Goal: Task Accomplishment & Management: Use online tool/utility

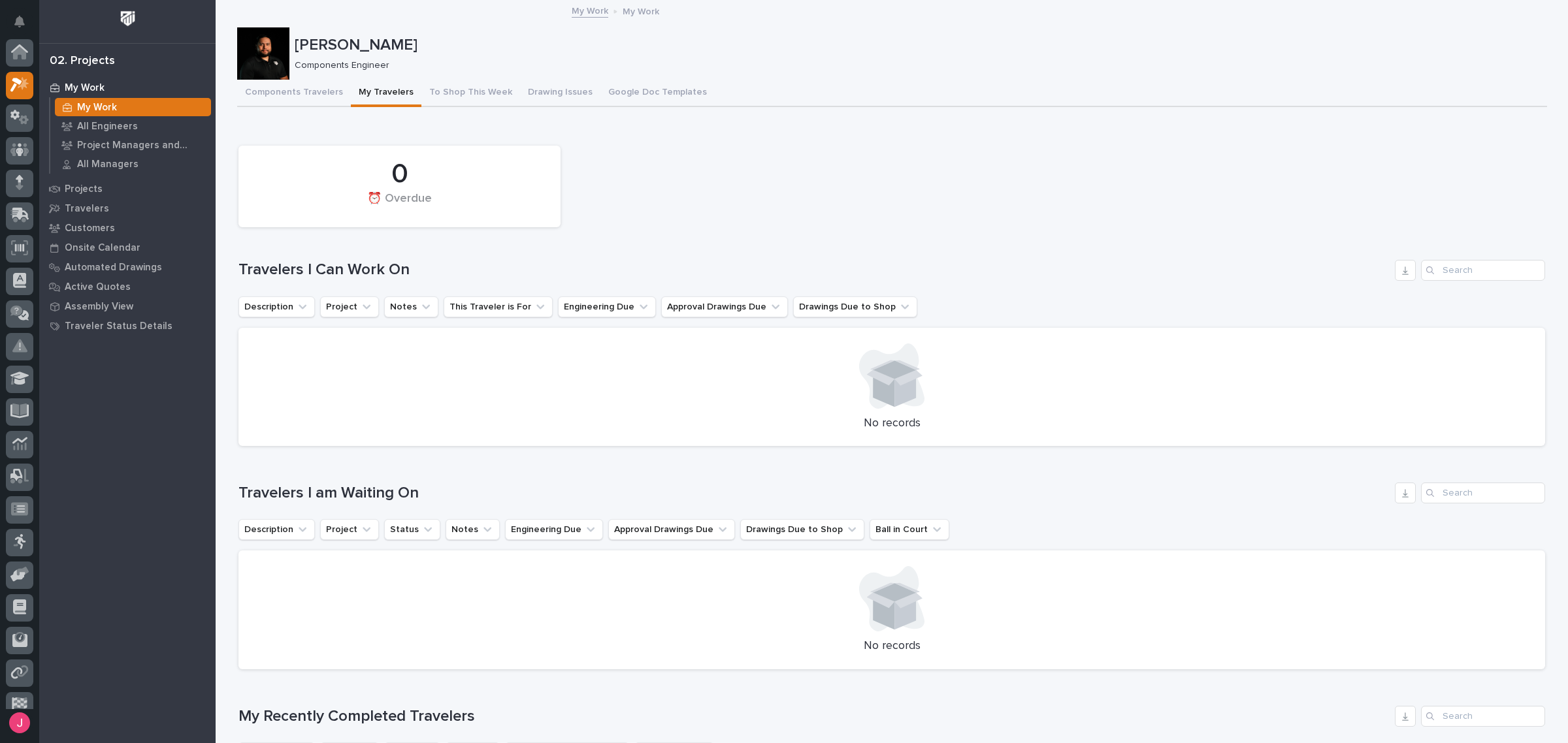
scroll to position [33, 0]
click at [295, 82] on button "Components Travelers" at bounding box center [294, 93] width 114 height 27
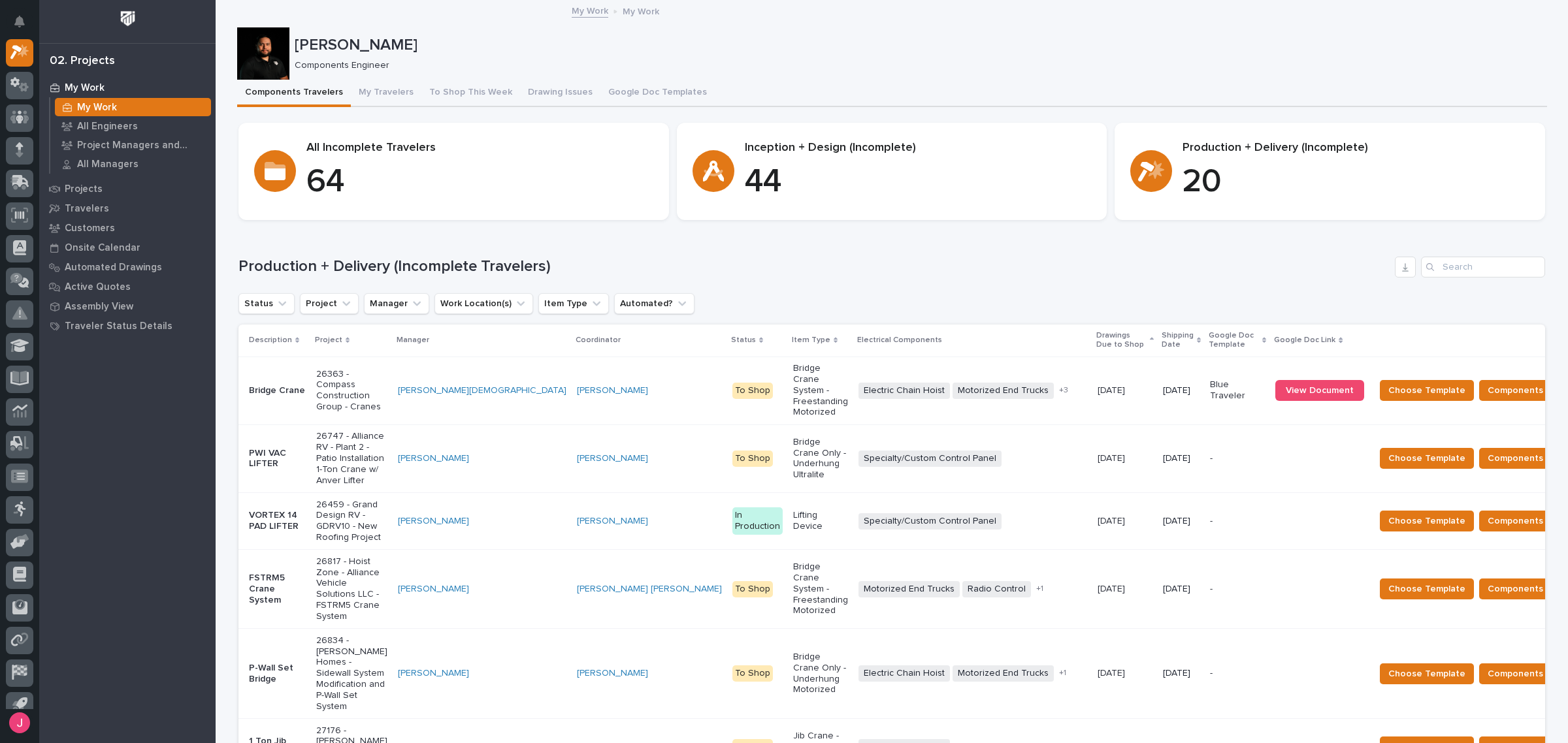
click at [995, 296] on div "Status Project Manager Work Location(s) Item Type Automated?" at bounding box center [892, 303] width 1306 height 21
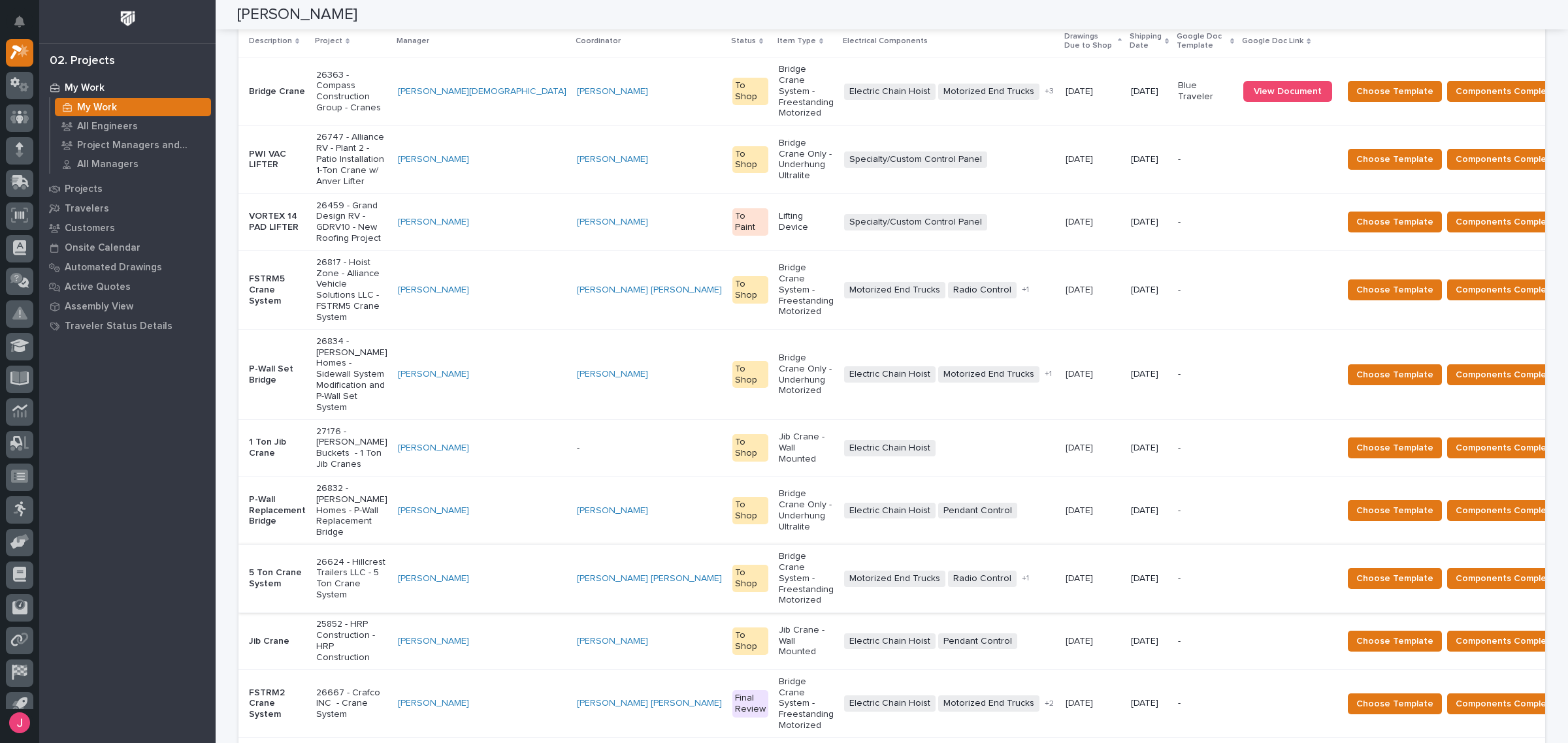
scroll to position [326, 0]
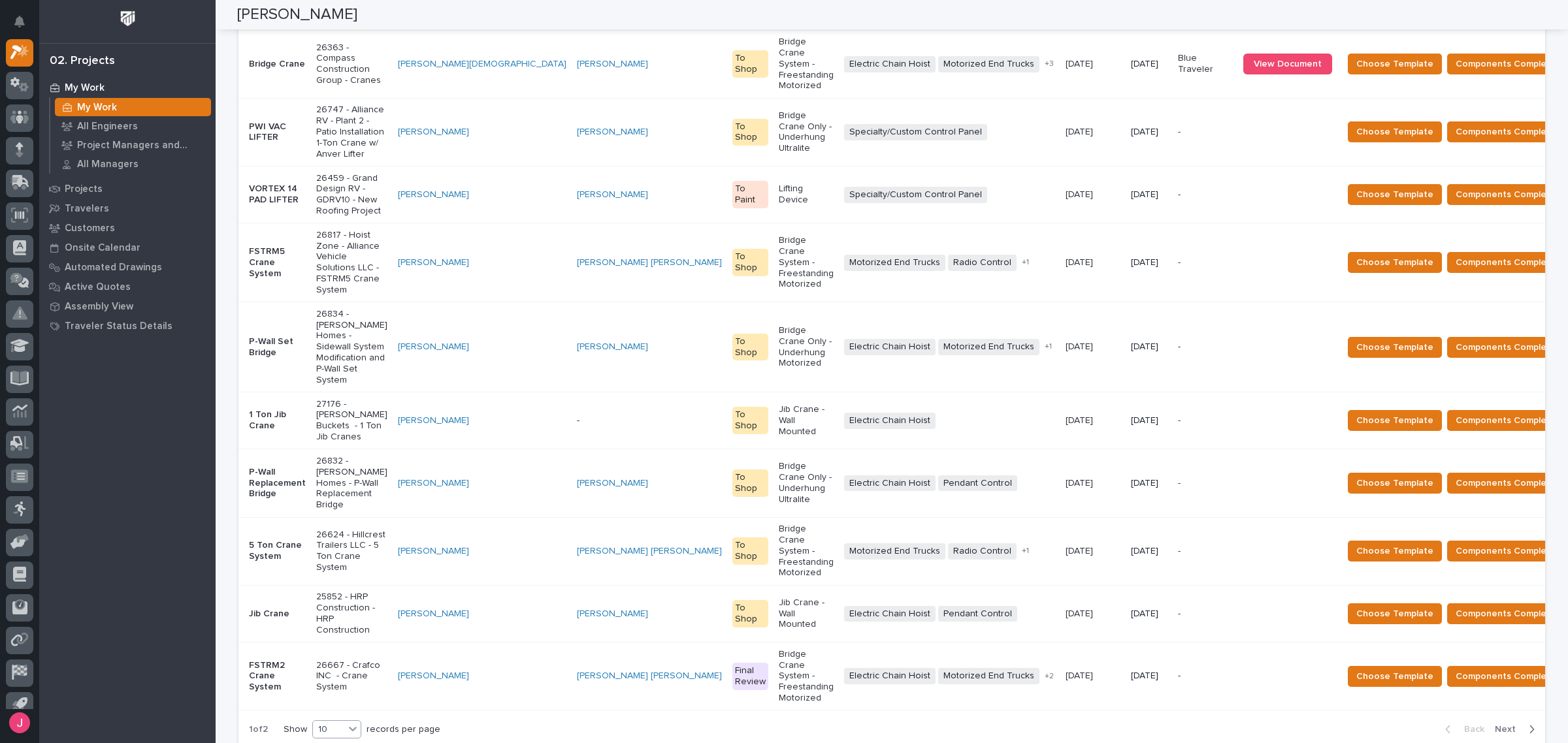
click at [335, 723] on div "10" at bounding box center [329, 729] width 31 height 14
click at [334, 565] on div "30" at bounding box center [332, 561] width 47 height 16
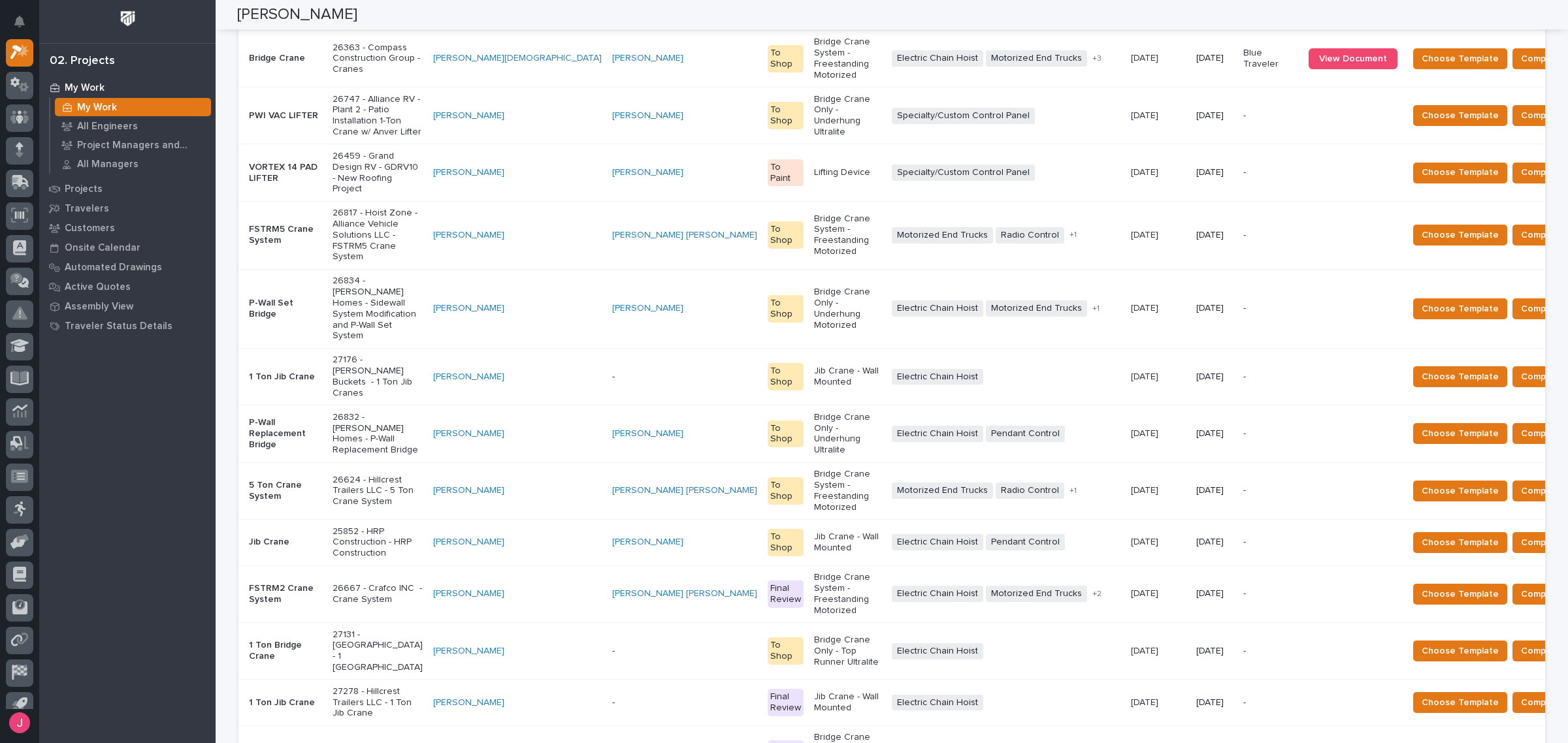
scroll to position [163, 0]
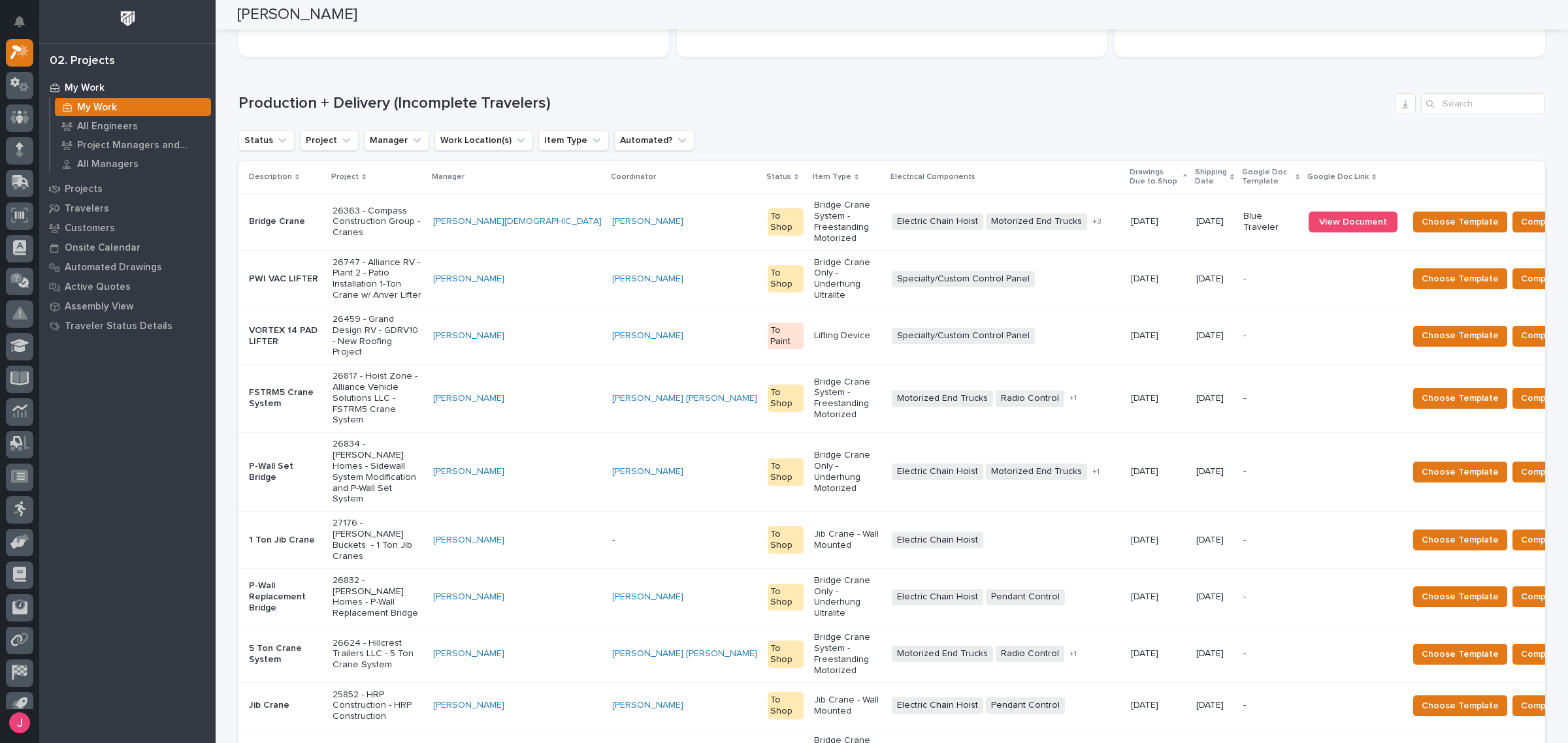
click at [1090, 217] on div "+ 3" at bounding box center [1105, 221] width 30 height 9
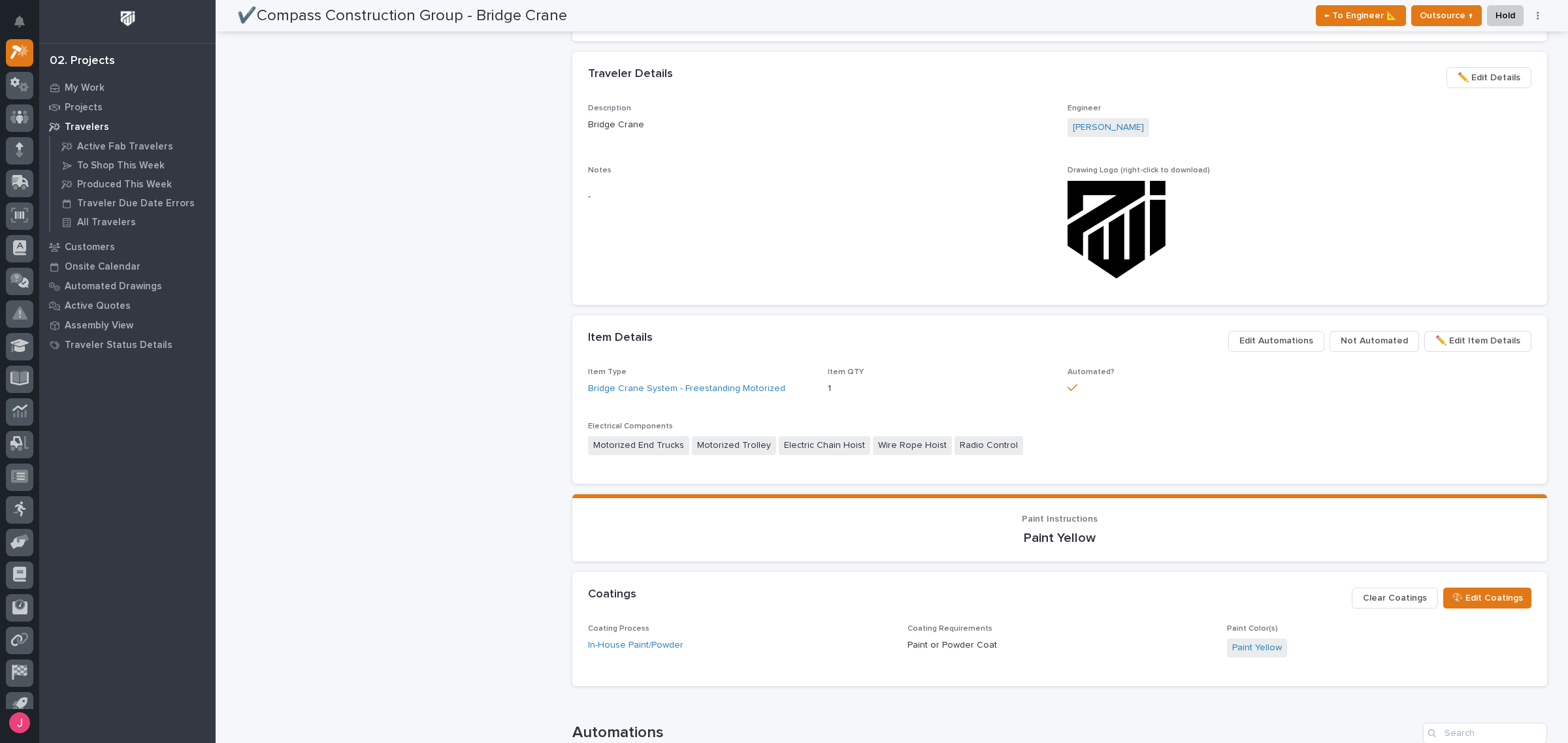
scroll to position [653, 0]
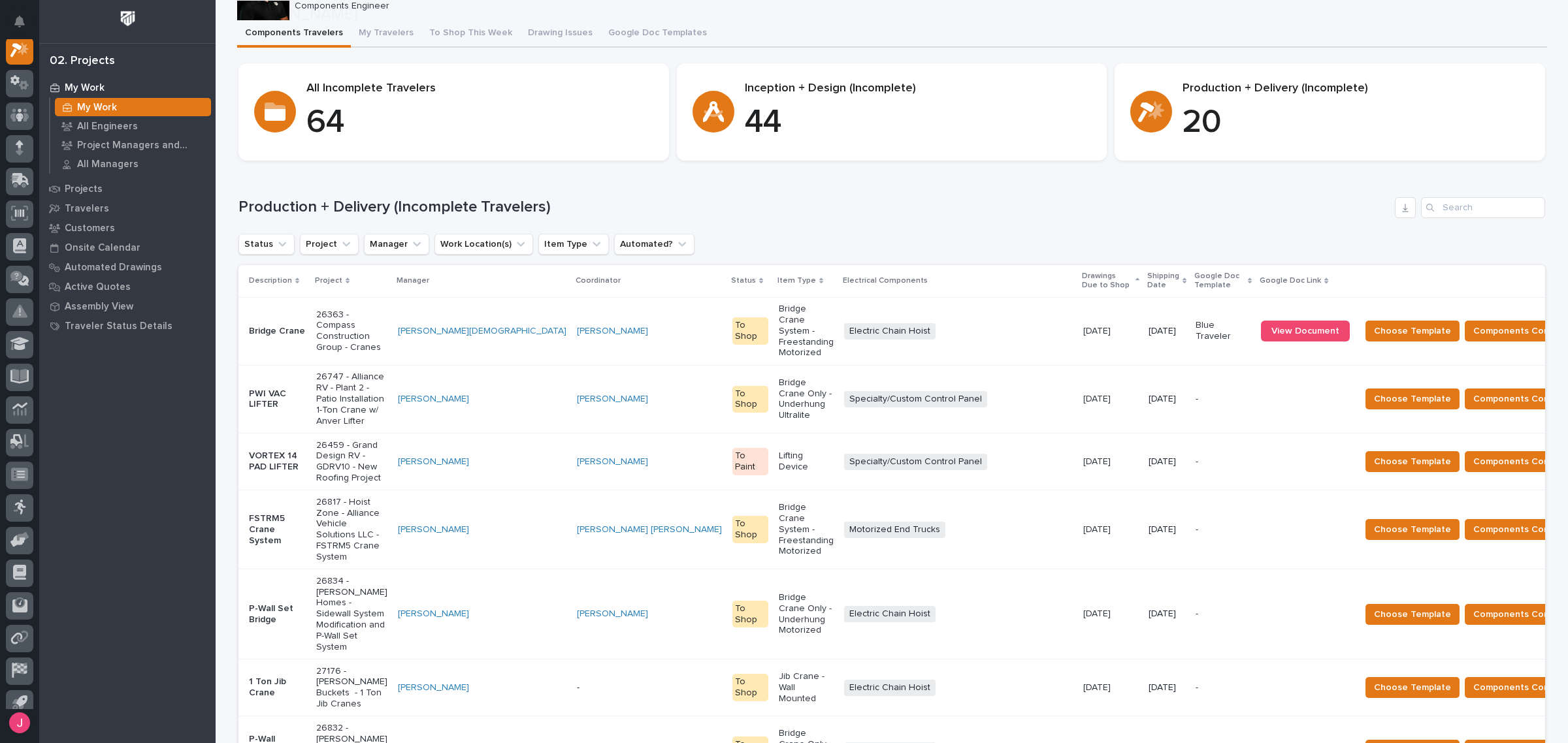
scroll to position [82, 0]
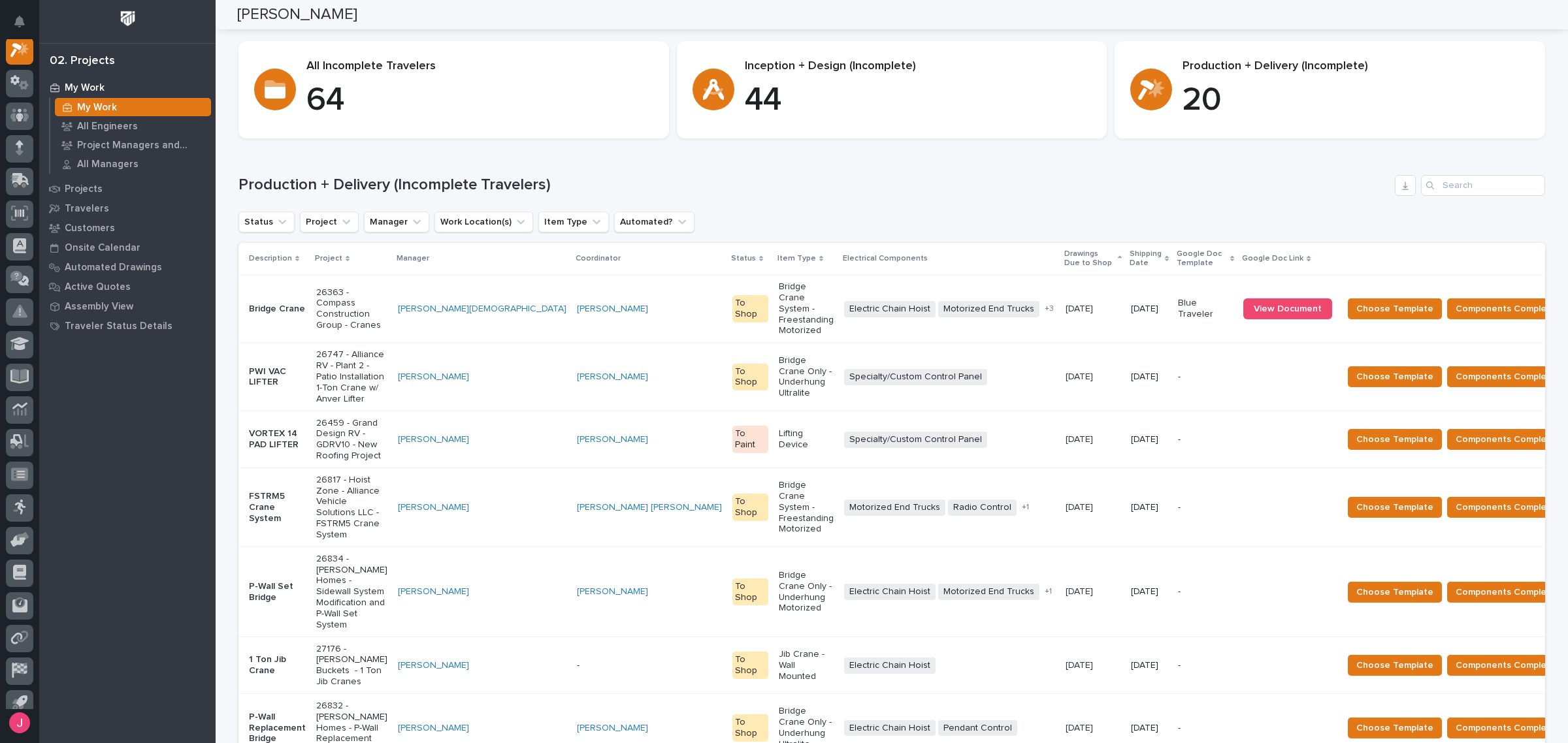
drag, startPoint x: 380, startPoint y: 465, endPoint x: 737, endPoint y: 219, distance: 433.5
click at [737, 219] on div "Status Project Manager Work Location(s) Item Type Automated?" at bounding box center [892, 221] width 1306 height 21
click at [1055, 207] on div "Production + Delivery (Incomplete Travelers) Status Project Manager Work Locati…" at bounding box center [892, 582] width 1306 height 816
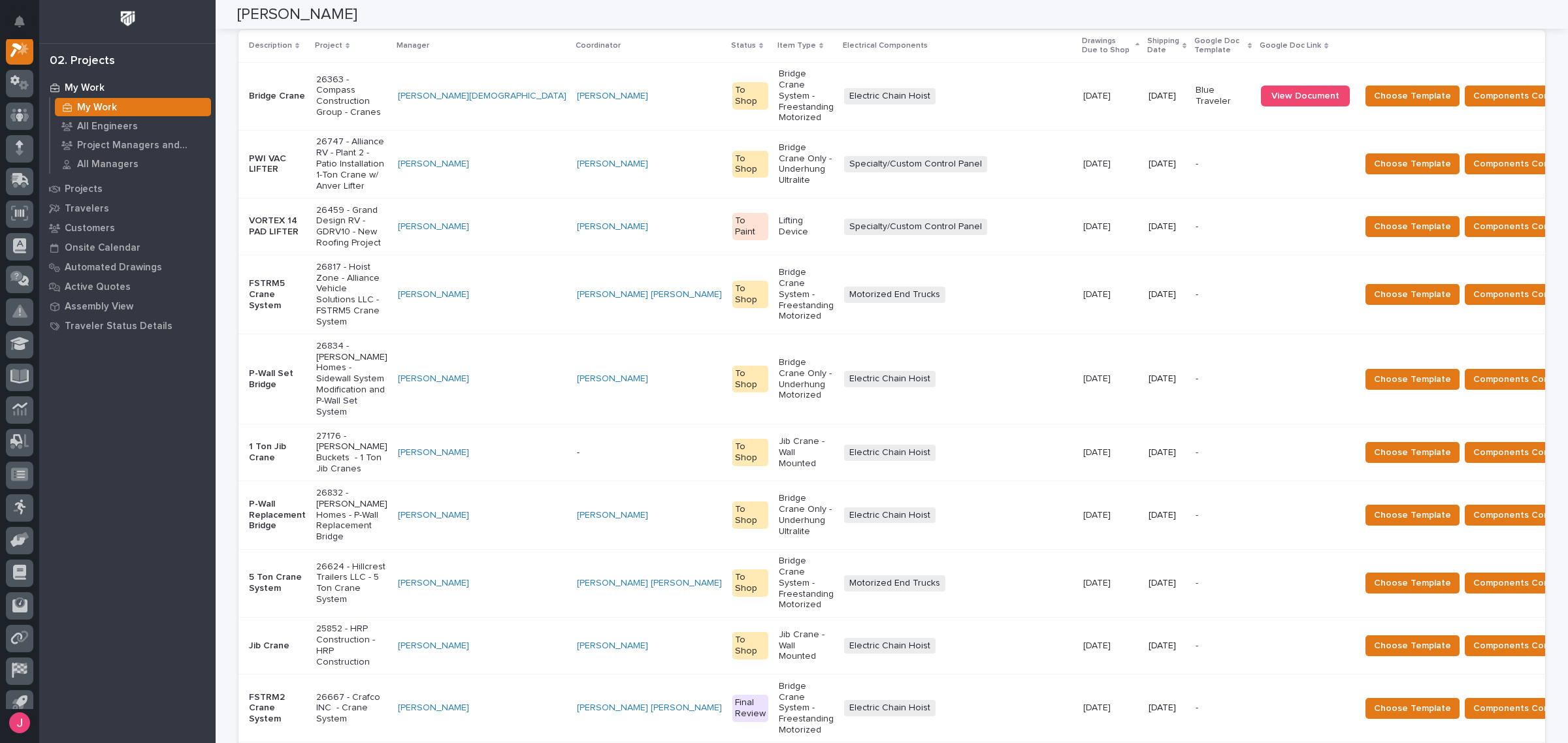
scroll to position [0, 0]
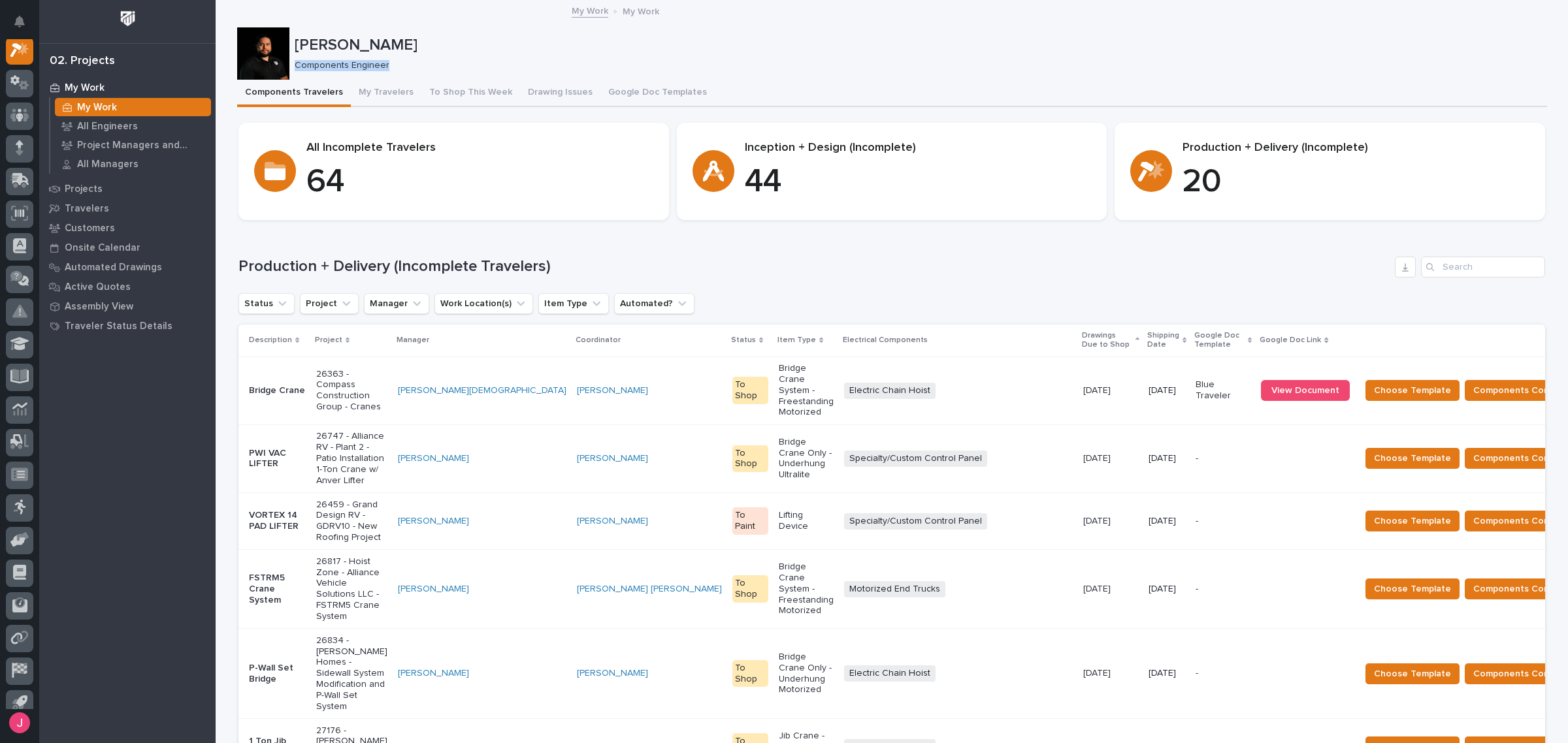
drag, startPoint x: 785, startPoint y: 56, endPoint x: 711, endPoint y: 8, distance: 88.2
click at [785, 54] on p "Josh Nakasone" at bounding box center [918, 45] width 1247 height 19
drag, startPoint x: 819, startPoint y: 59, endPoint x: 724, endPoint y: 1, distance: 111.3
click at [814, 46] on div "Josh Nakasone Components Engineer" at bounding box center [918, 54] width 1247 height 35
click at [737, 69] on p "Components Engineer" at bounding box center [915, 66] width 1242 height 11
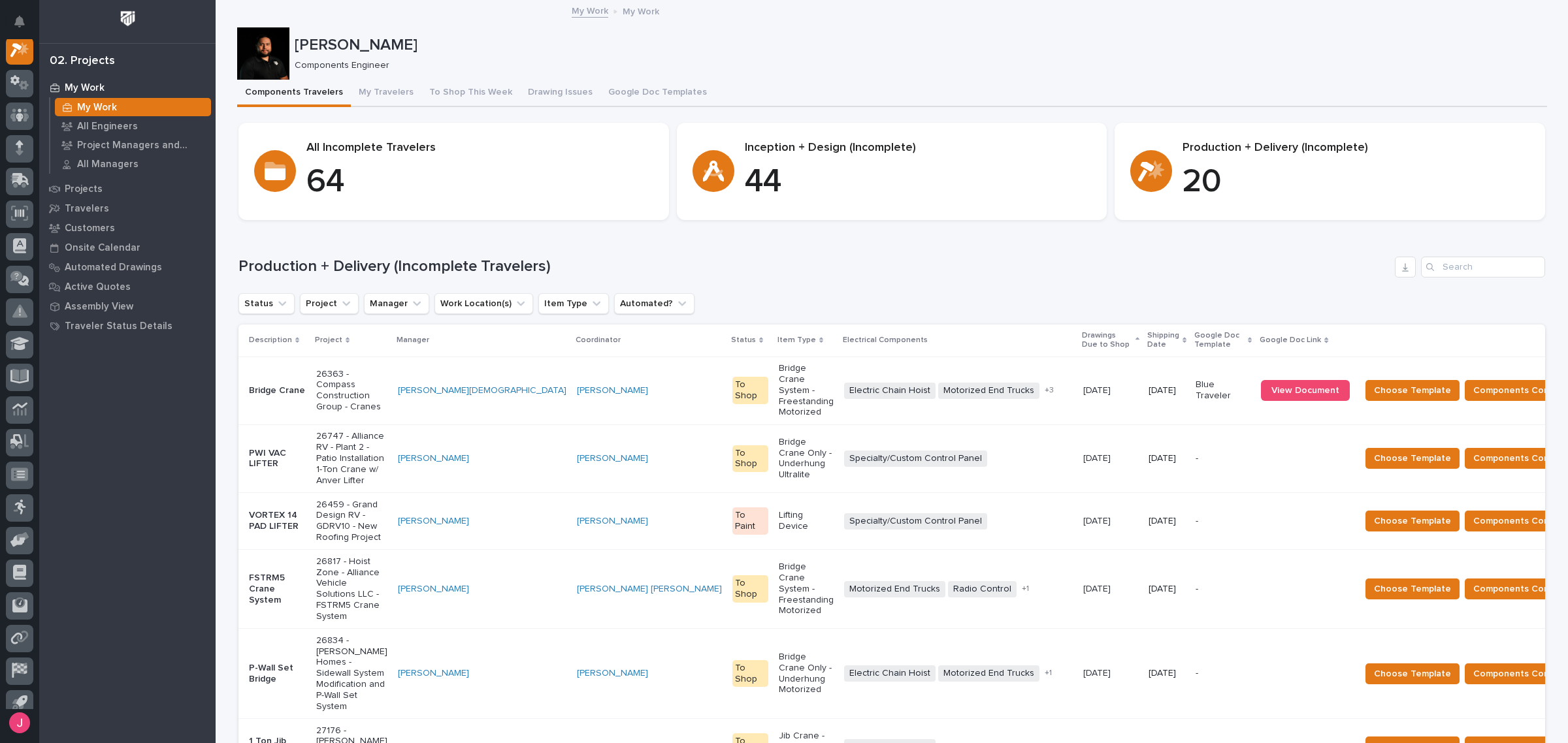
click at [844, 41] on p "Josh Nakasone" at bounding box center [918, 45] width 1247 height 19
click at [878, 30] on div "Josh Nakasone Components Engineer" at bounding box center [892, 53] width 1310 height 52
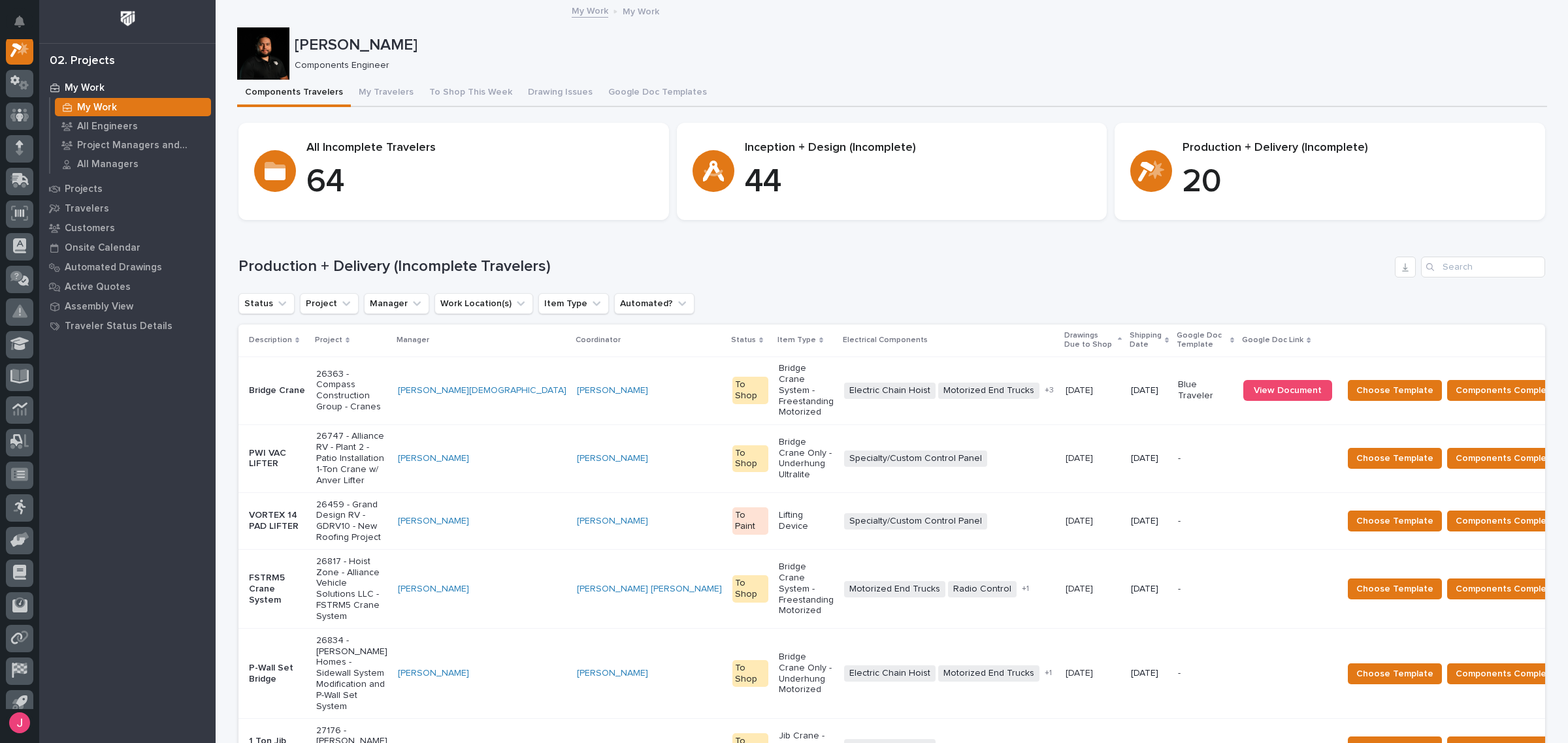
click at [682, 76] on div "Josh Nakasone Components Engineer" at bounding box center [892, 53] width 1310 height 52
click at [765, 66] on p "Components Engineer" at bounding box center [915, 66] width 1242 height 11
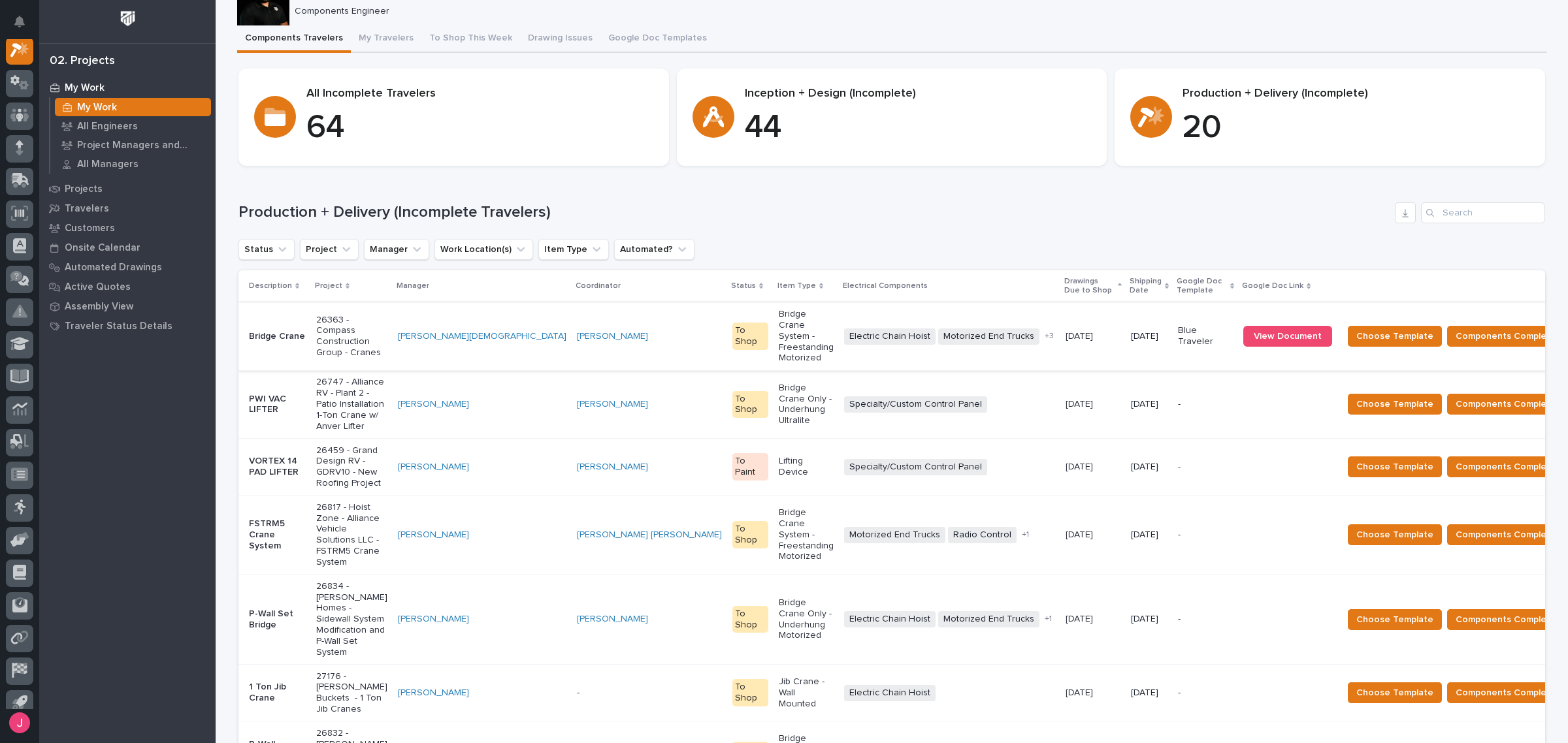
scroll to position [82, 0]
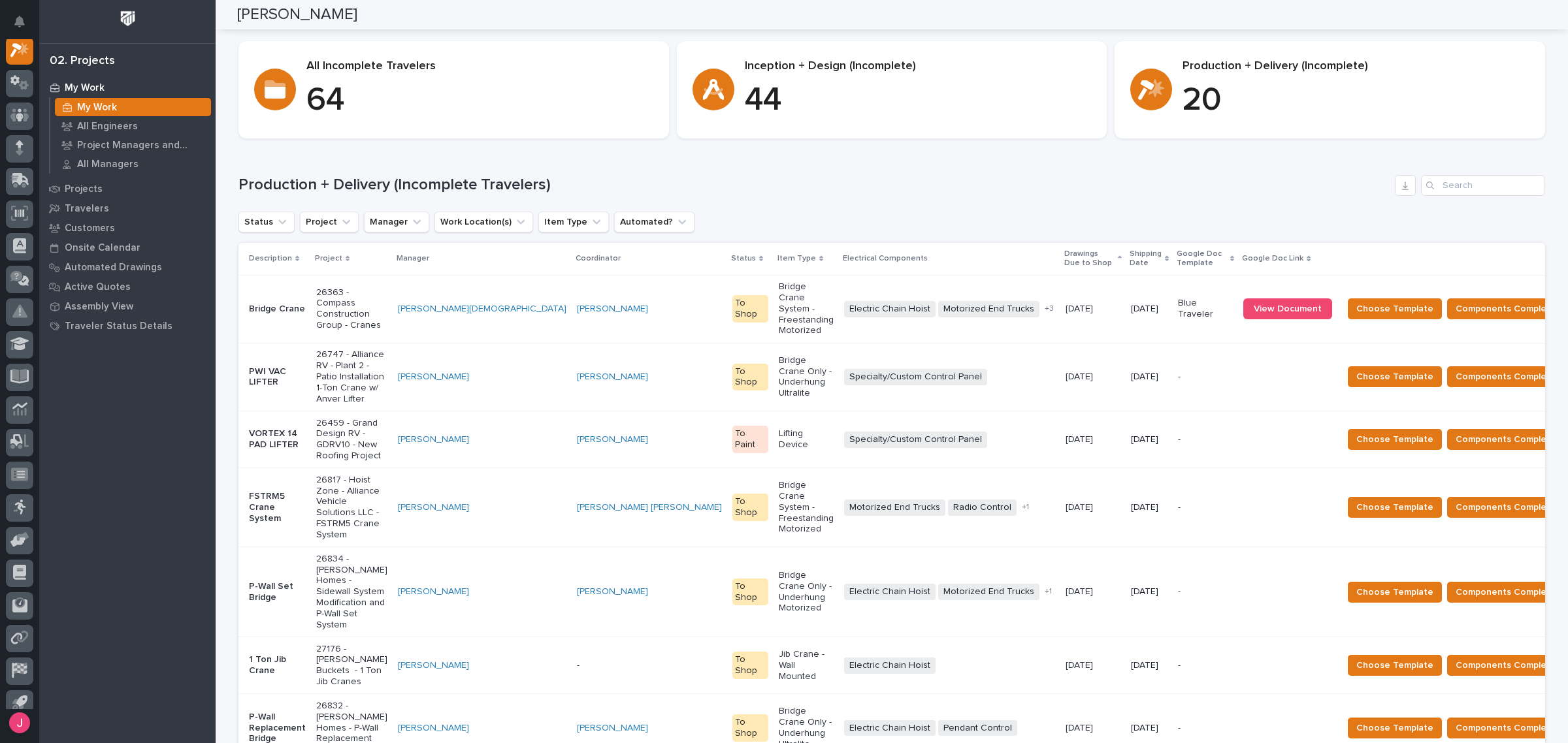
click at [1144, 146] on div "Loading... Saving… All Incomplete Travelers 64 Inception + Design (Incomplete) …" at bounding box center [892, 95] width 1306 height 108
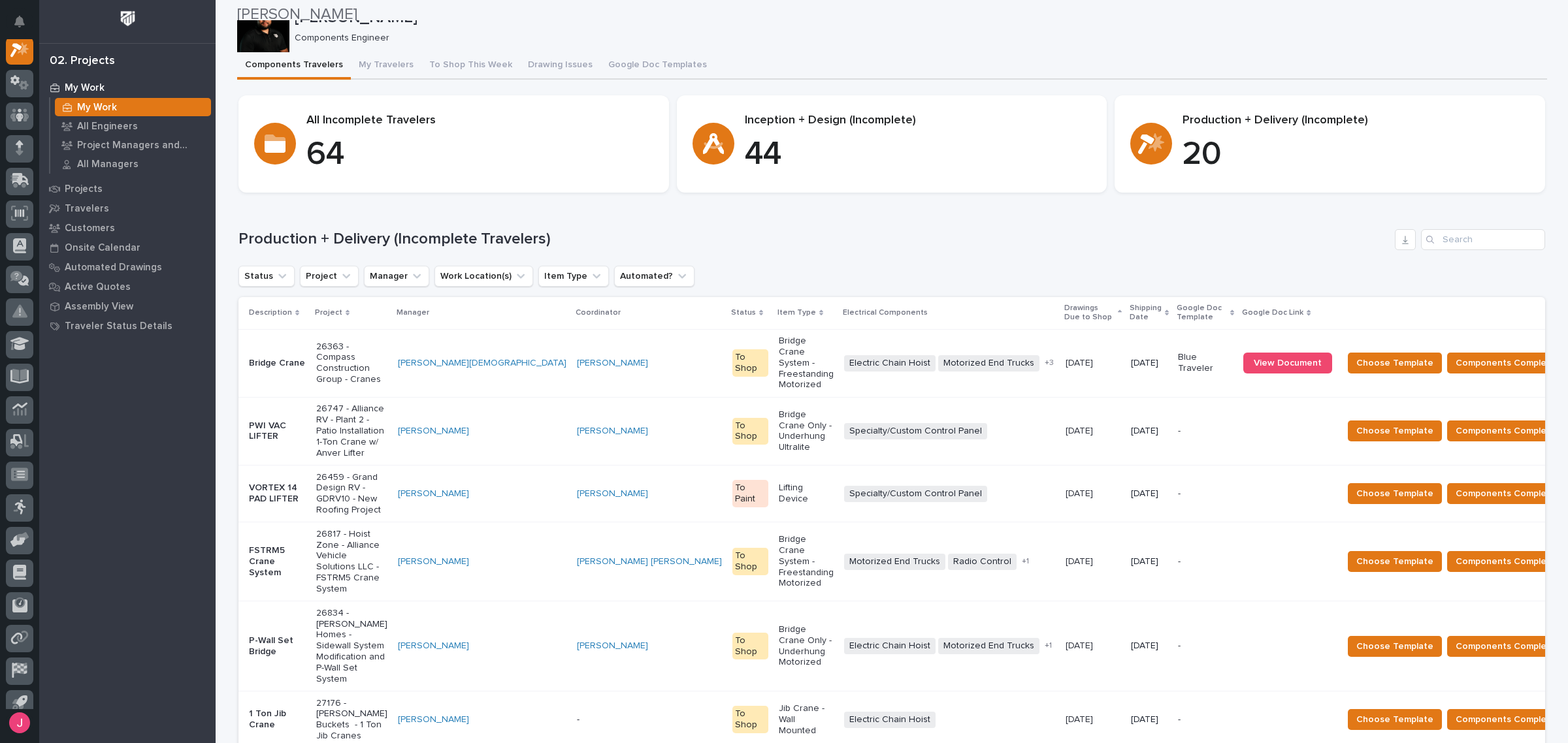
scroll to position [0, 0]
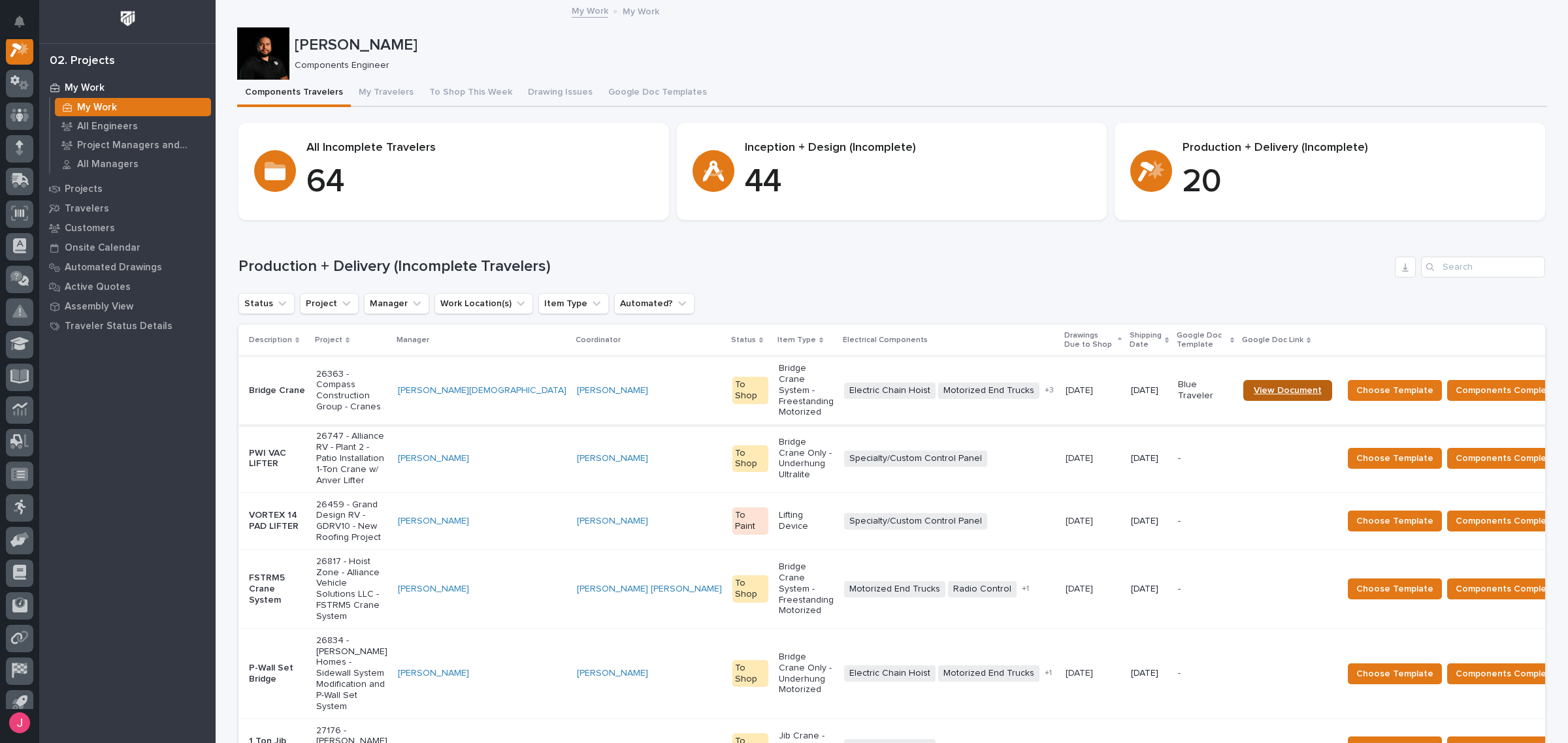
click at [1254, 386] on span "View Document" at bounding box center [1287, 390] width 68 height 9
click at [1455, 259] on input "Search" at bounding box center [1483, 267] width 124 height 21
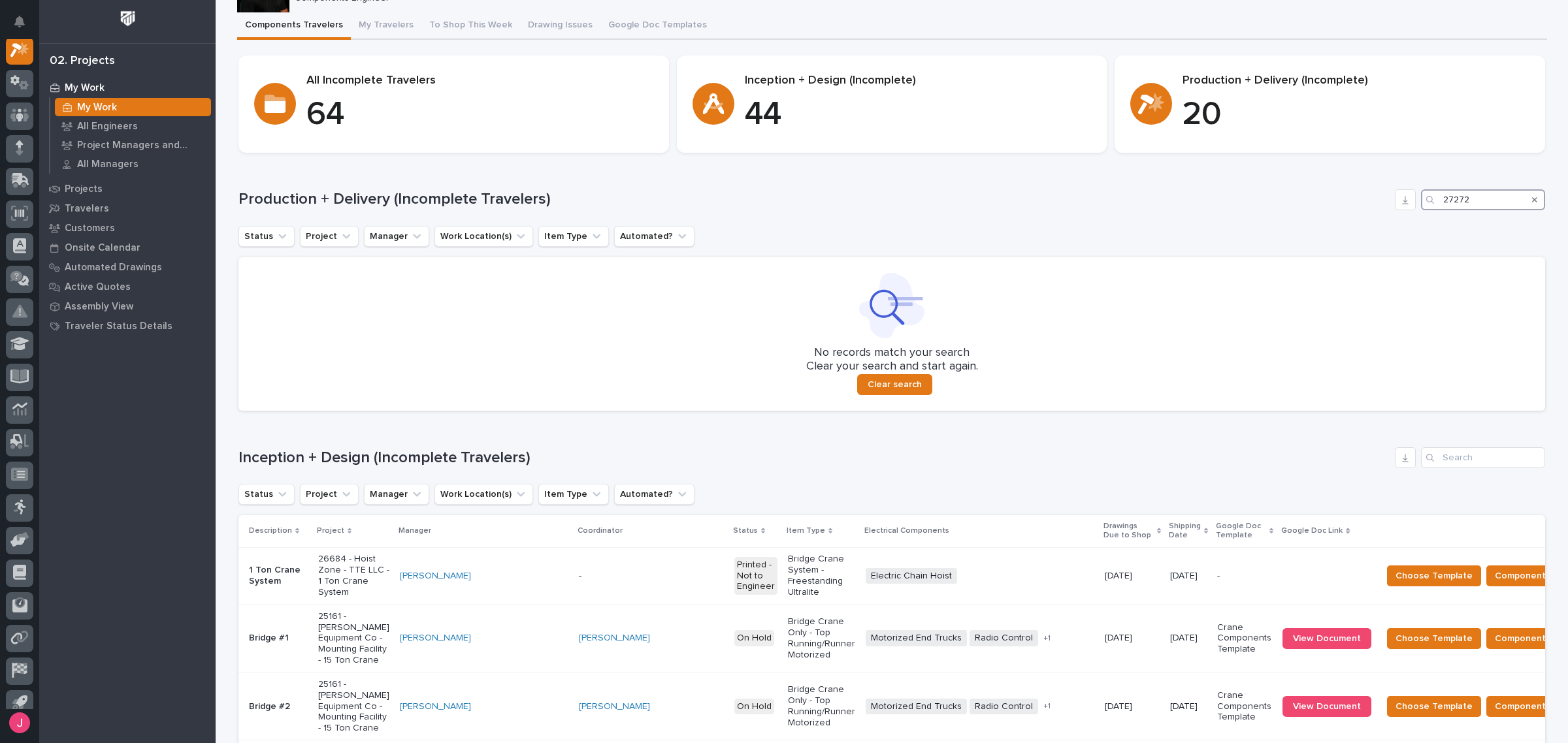
scroll to position [163, 0]
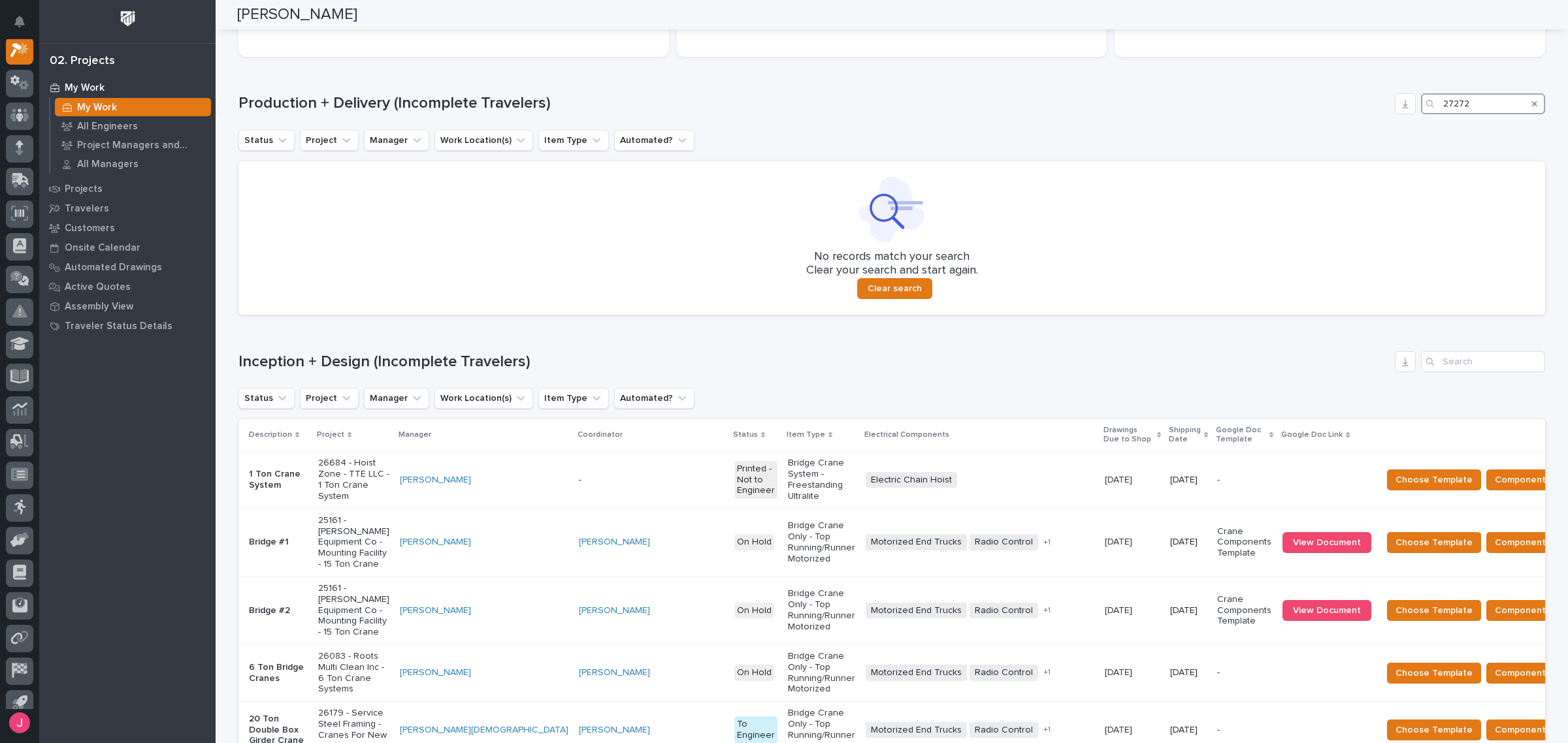
type input "27272"
drag, startPoint x: 943, startPoint y: 134, endPoint x: 1027, endPoint y: 108, distance: 87.9
click at [943, 133] on div "Status Project Manager Work Location(s) Item Type Automated?" at bounding box center [892, 140] width 1306 height 21
drag, startPoint x: 1530, startPoint y: 103, endPoint x: 1517, endPoint y: 121, distance: 22.2
click at [1532, 103] on icon "Search" at bounding box center [1535, 104] width 5 height 8
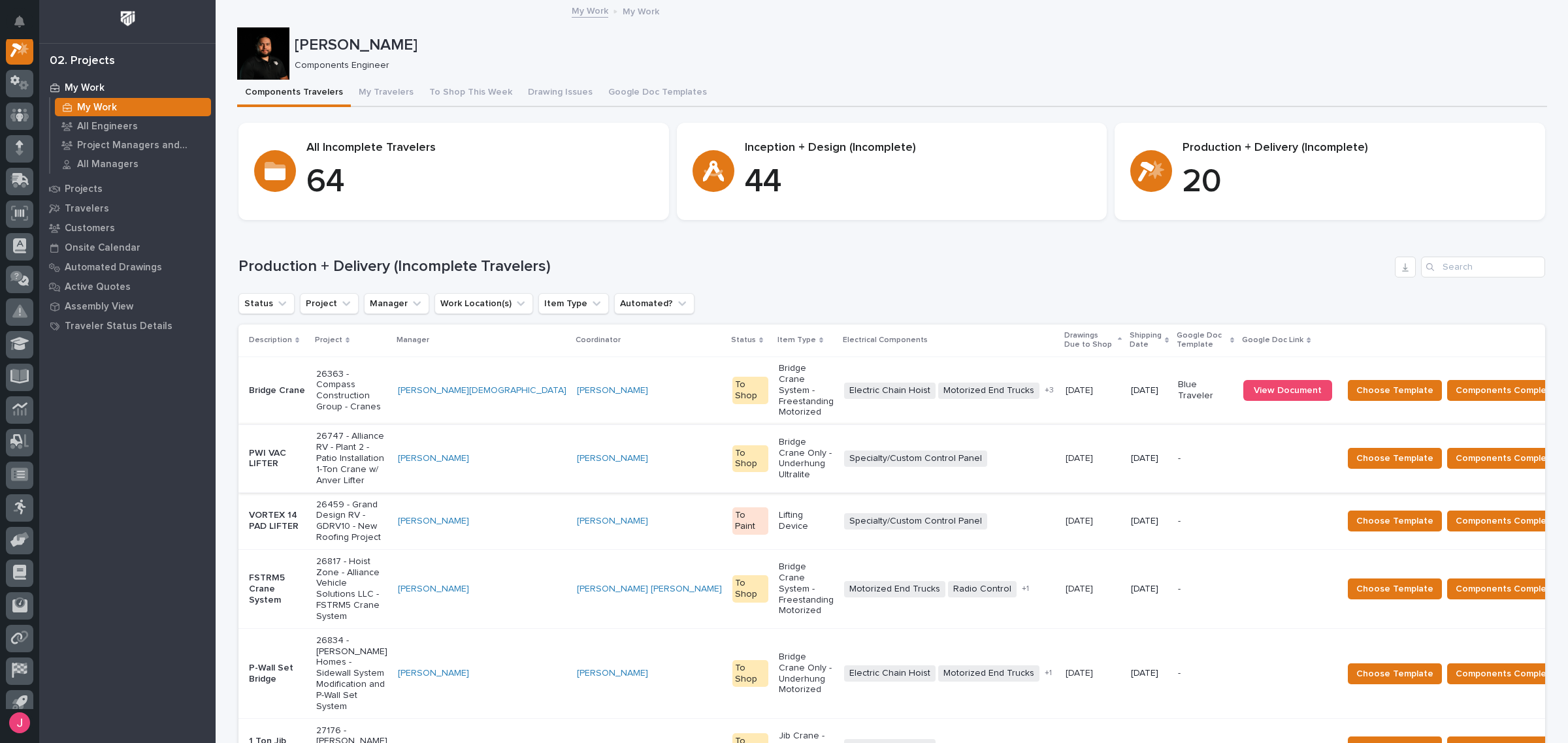
scroll to position [490, 0]
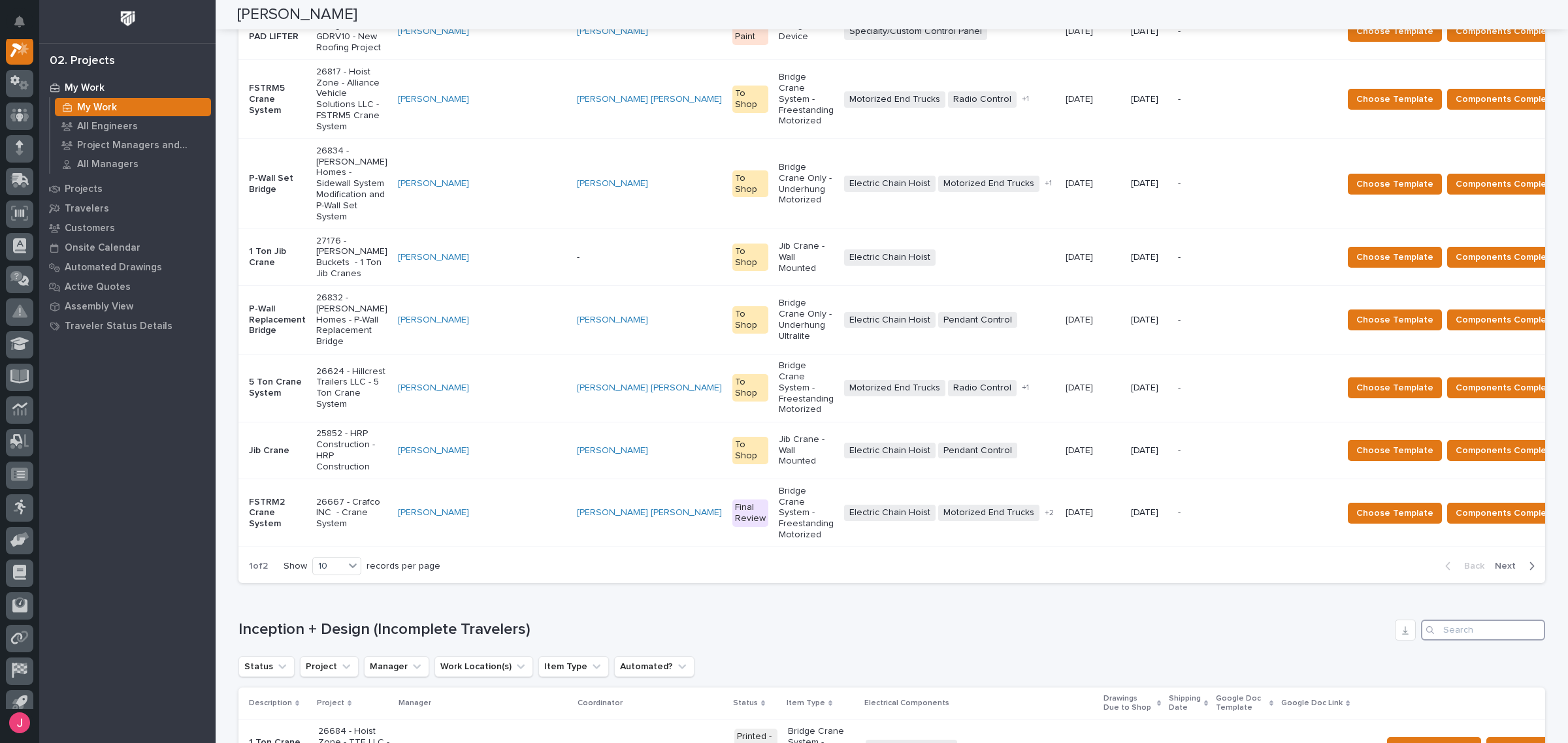
click at [1465, 620] on input "Search" at bounding box center [1483, 630] width 124 height 21
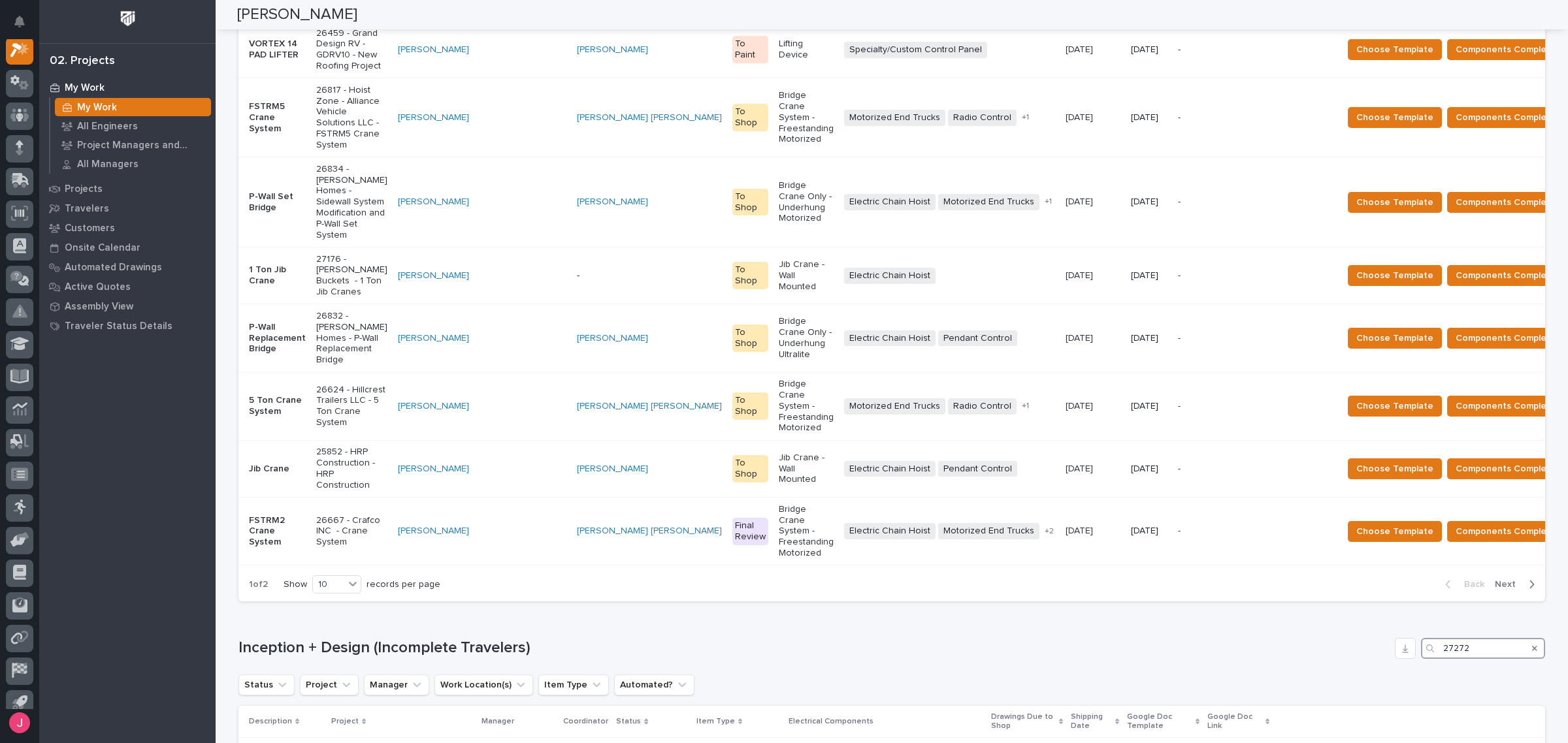
scroll to position [404, 0]
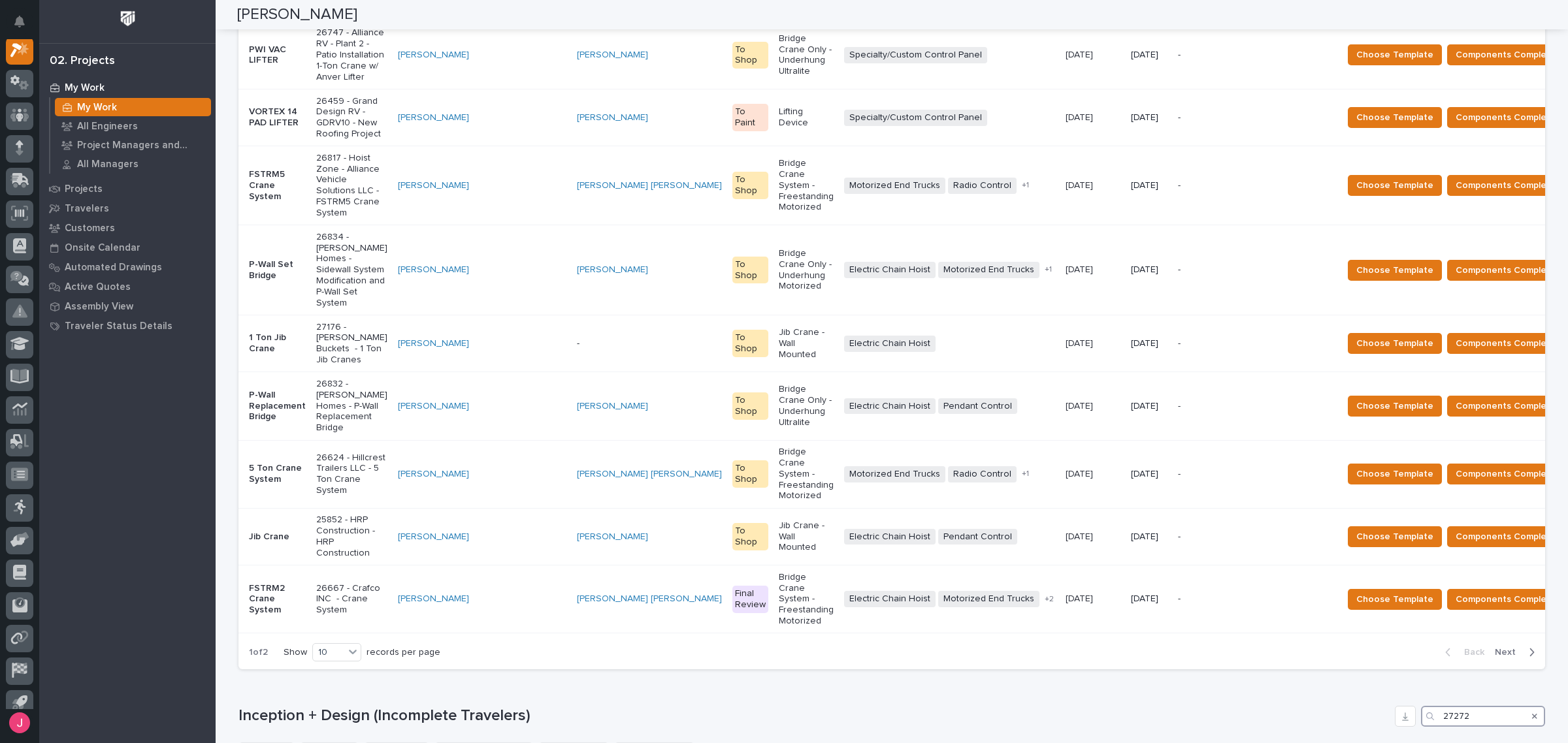
type input "27272"
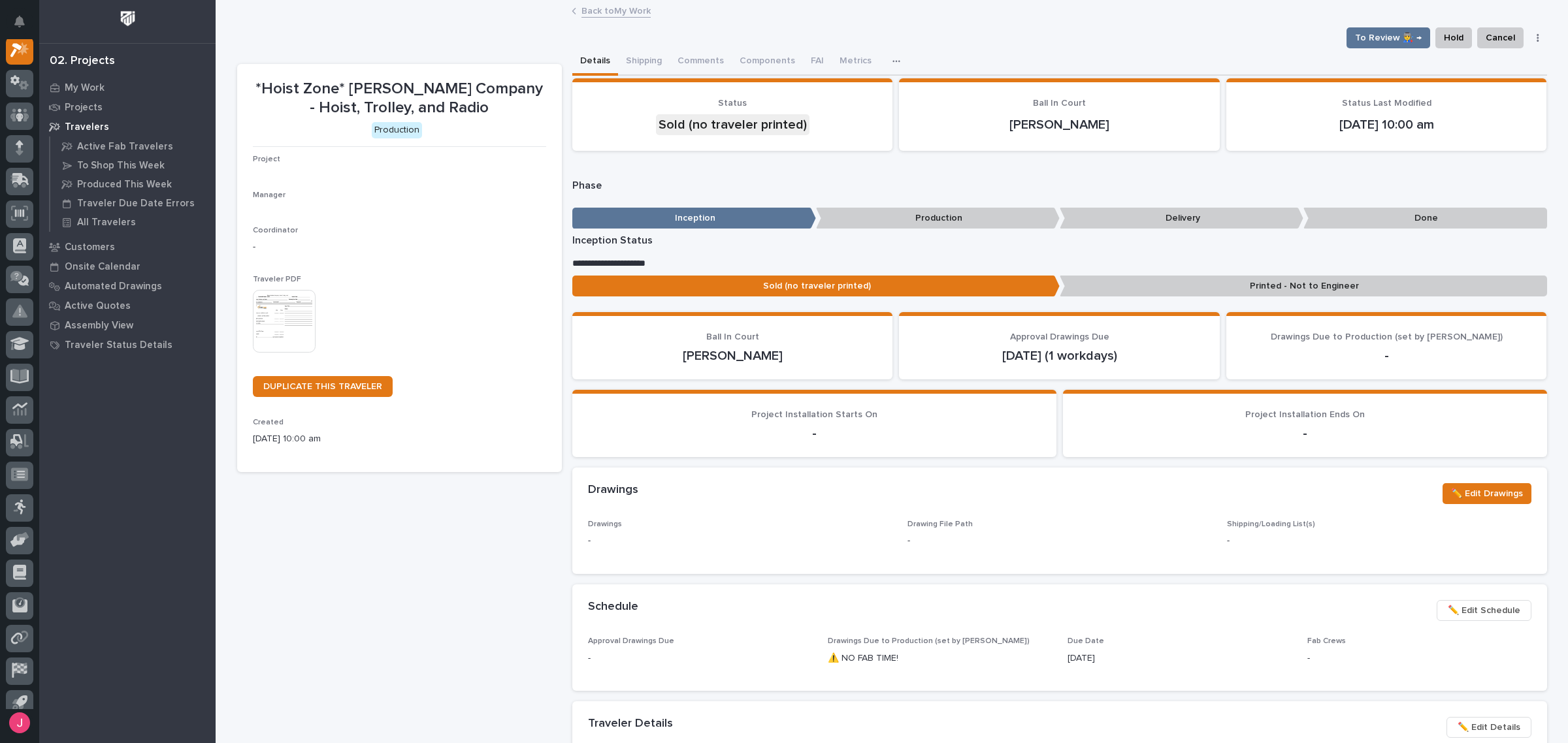
scroll to position [33, 0]
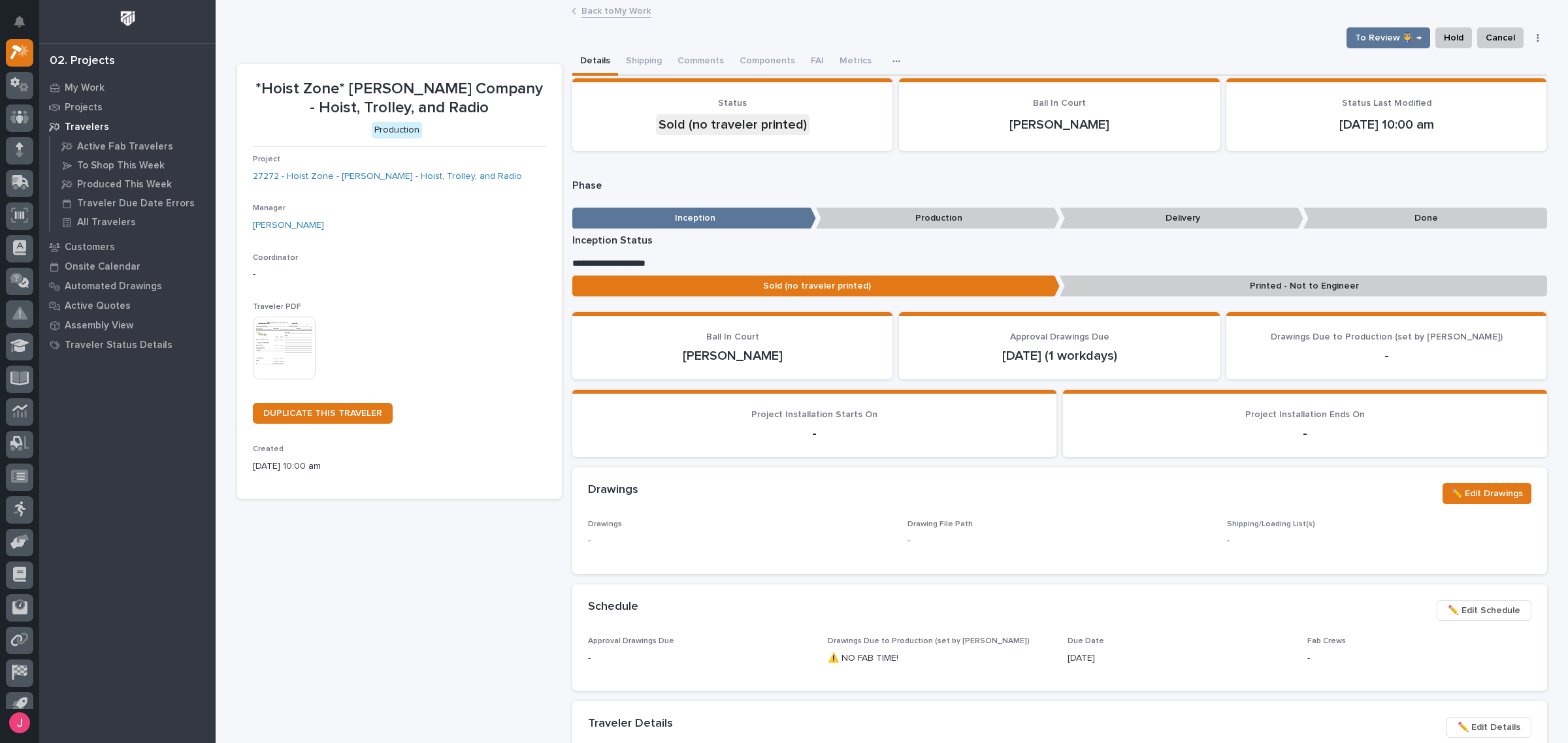
click at [268, 356] on img at bounding box center [284, 348] width 63 height 63
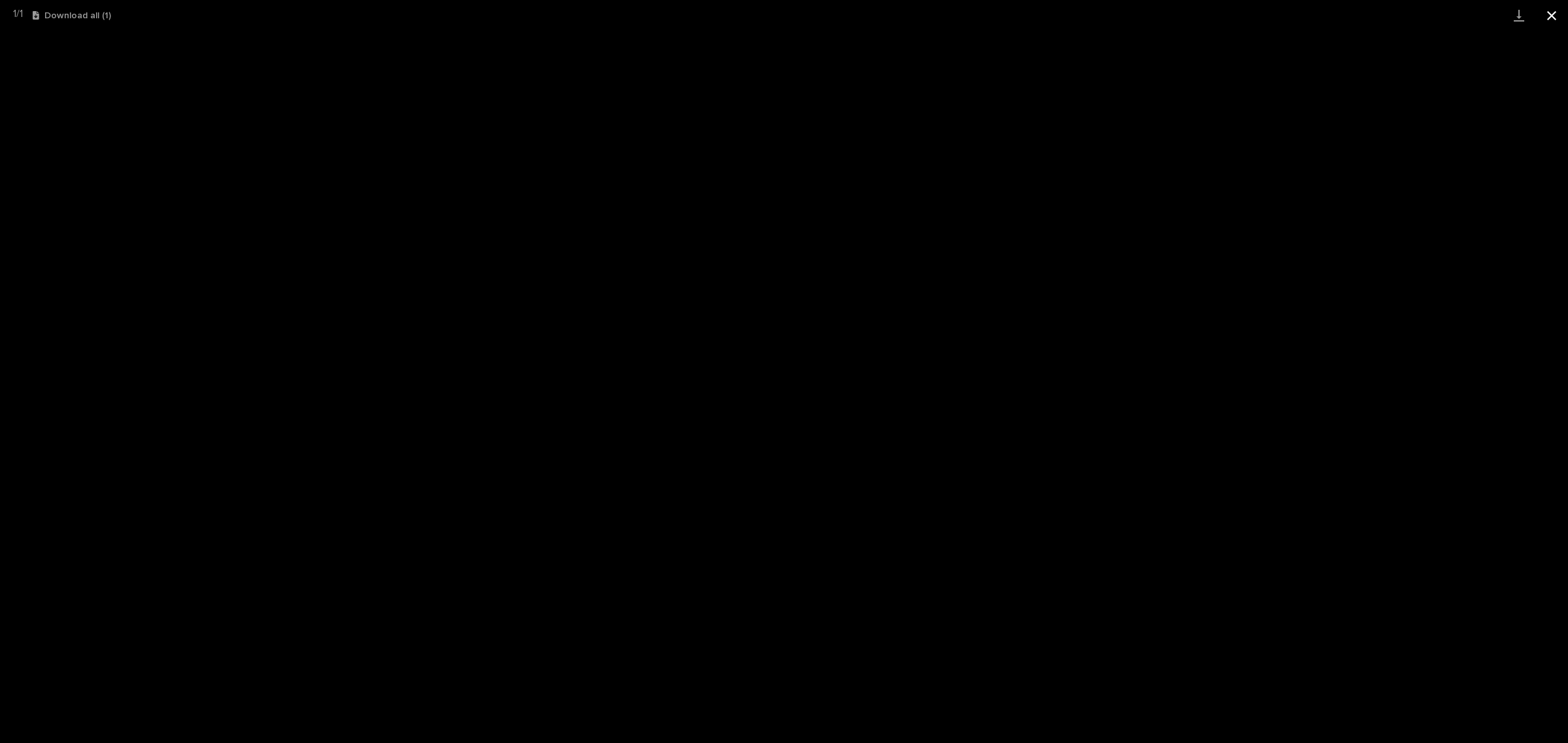
click at [1553, 15] on button "Close gallery" at bounding box center [1552, 15] width 33 height 30
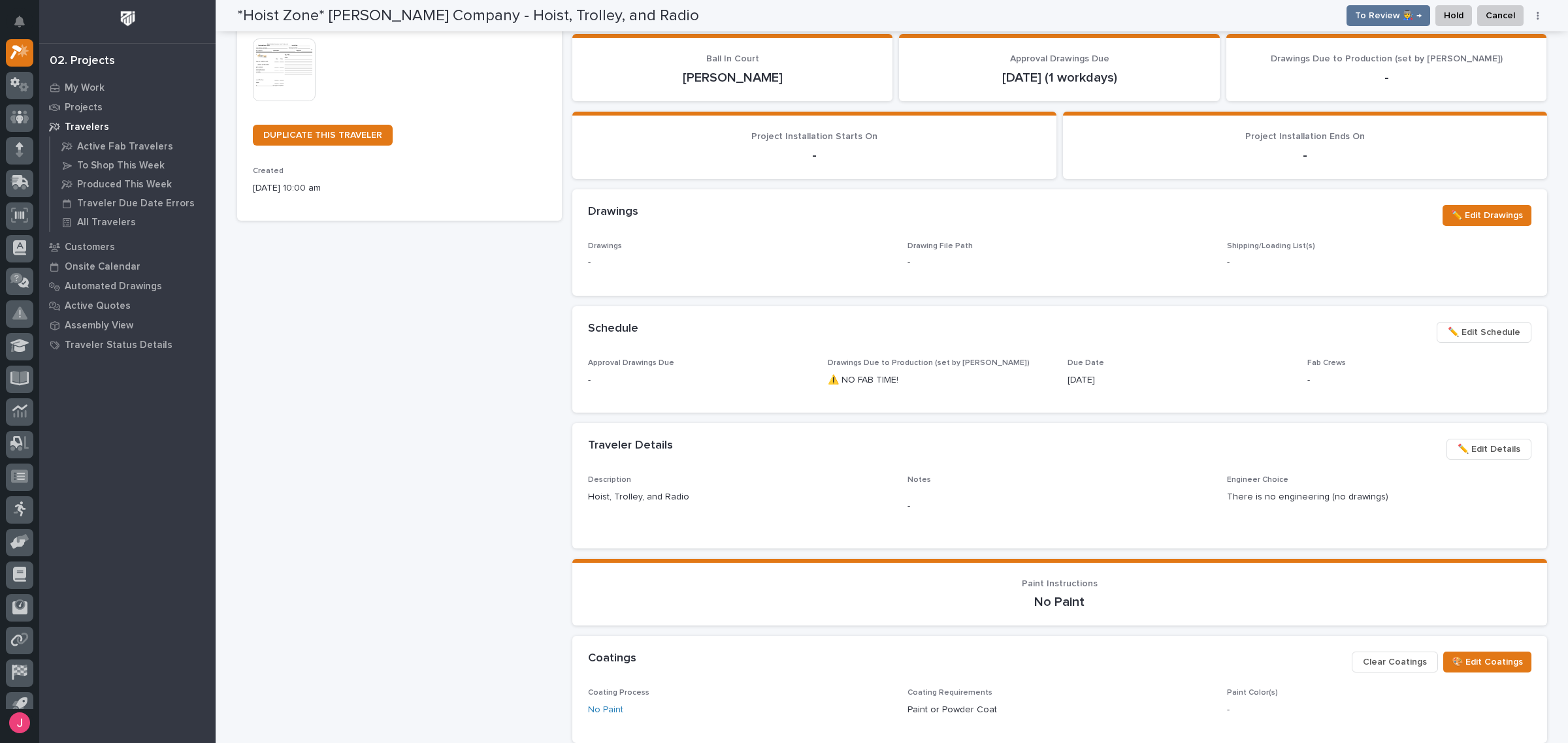
scroll to position [0, 0]
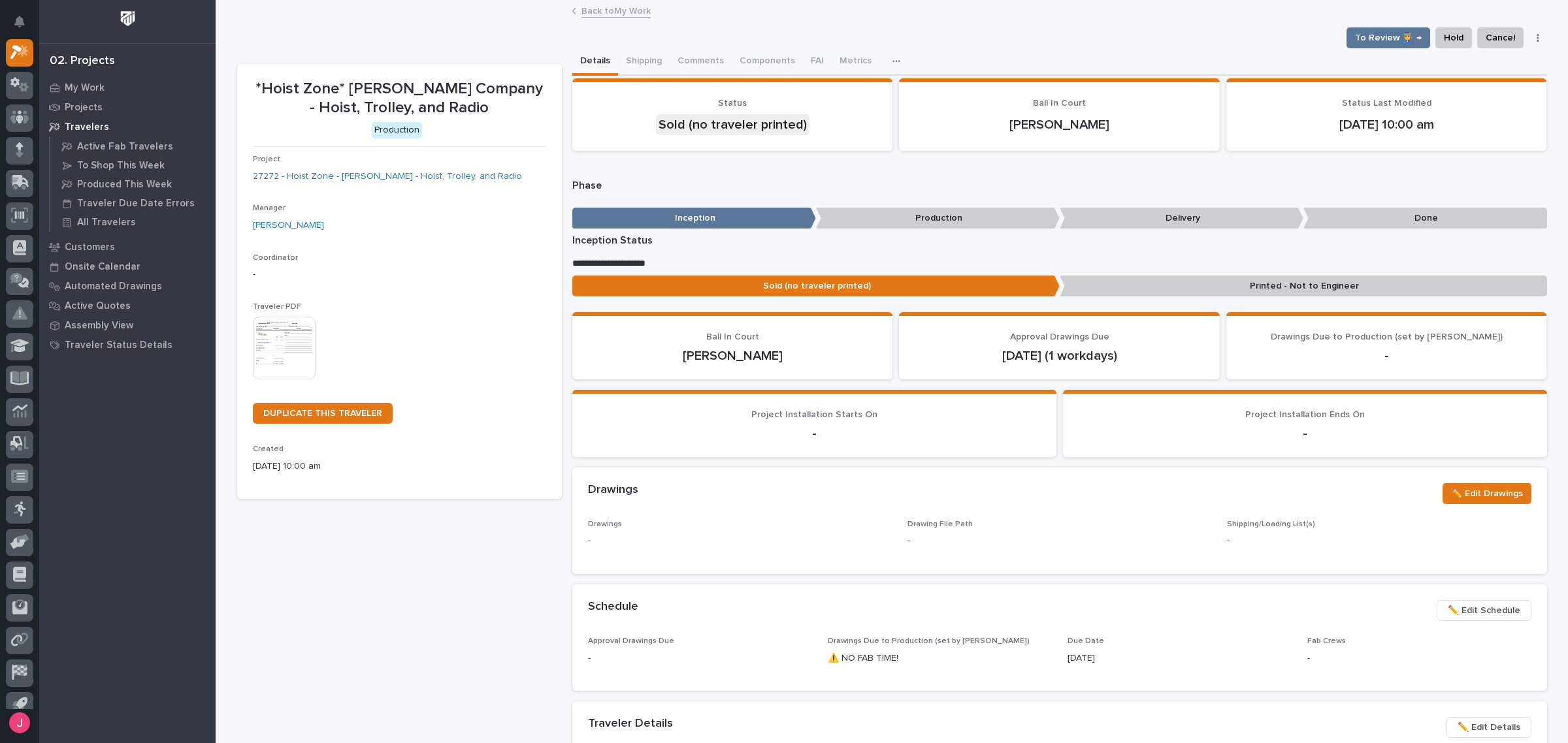
drag, startPoint x: 1310, startPoint y: 529, endPoint x: 1250, endPoint y: 518, distance: 61.0
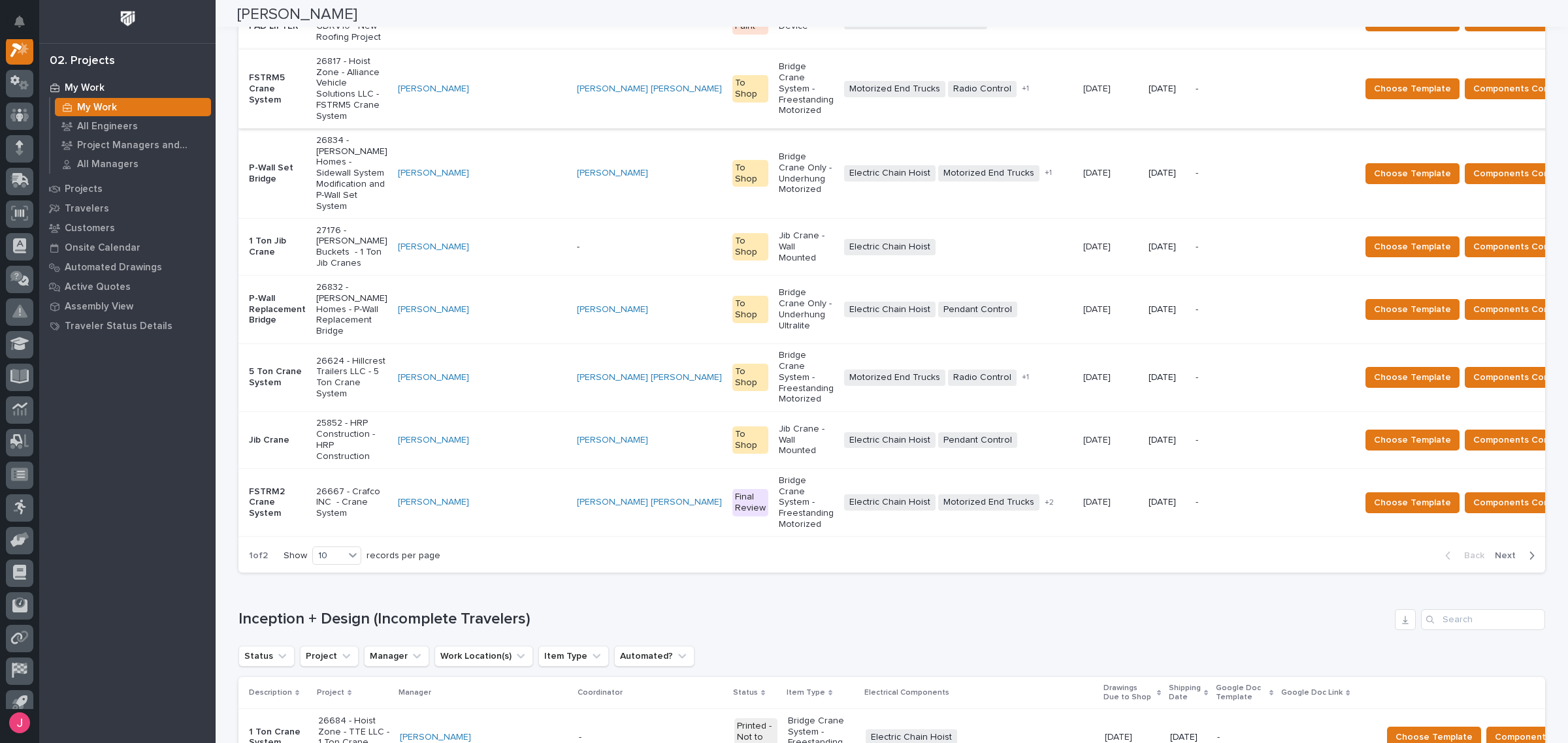
scroll to position [808, 0]
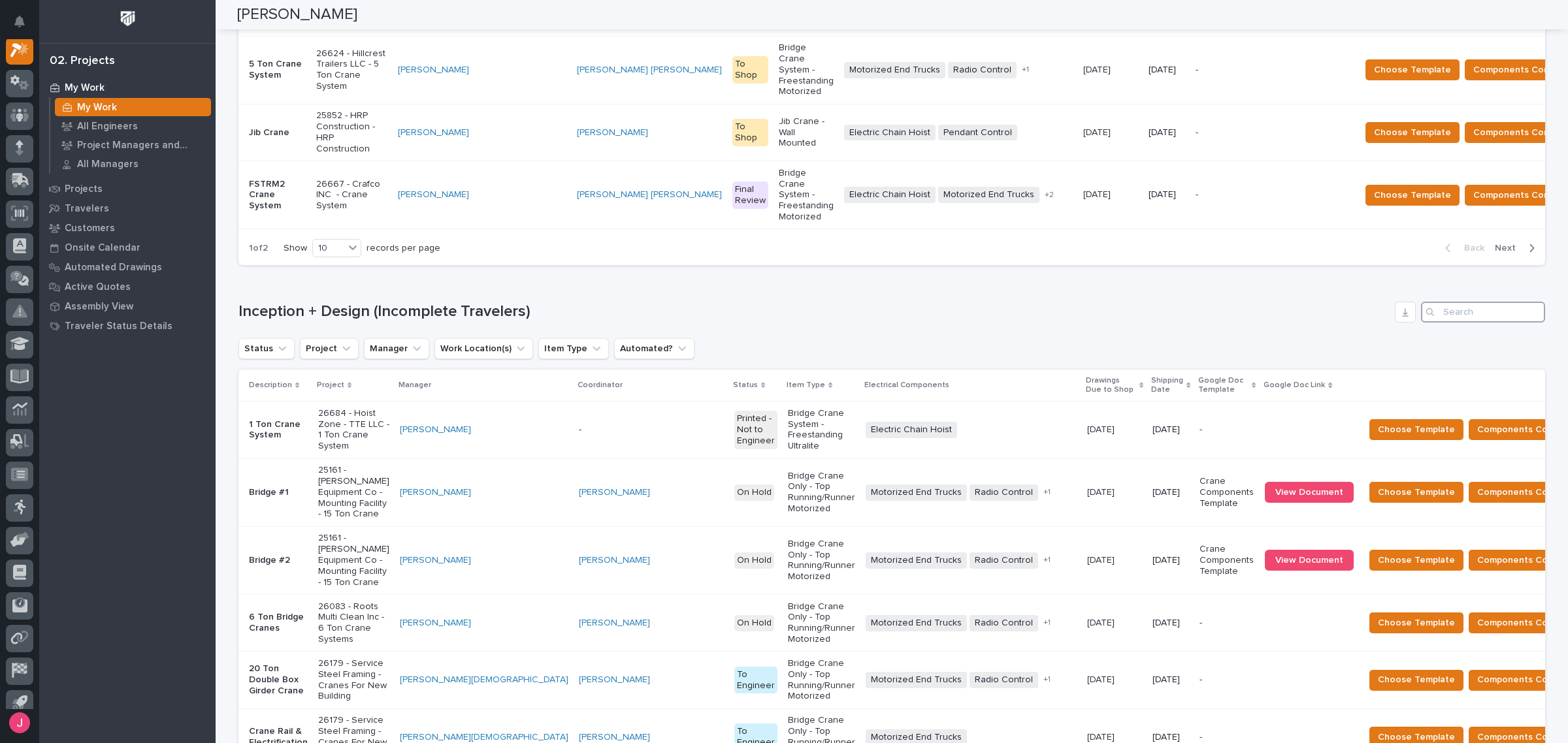
click at [1495, 301] on input "Search" at bounding box center [1483, 312] width 124 height 21
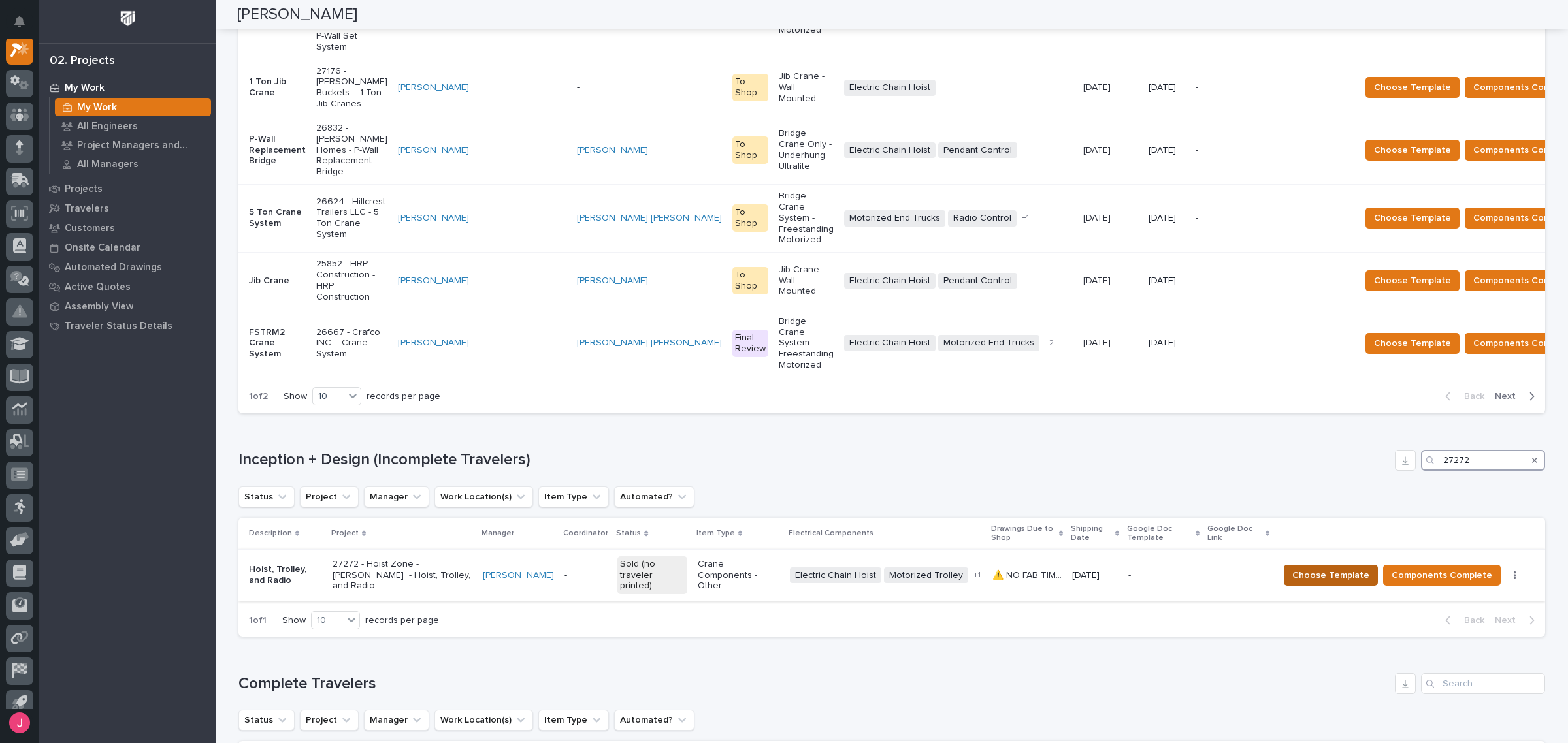
scroll to position [660, 0]
type input "27272"
click at [1327, 568] on span "Choose Template" at bounding box center [1331, 575] width 77 height 16
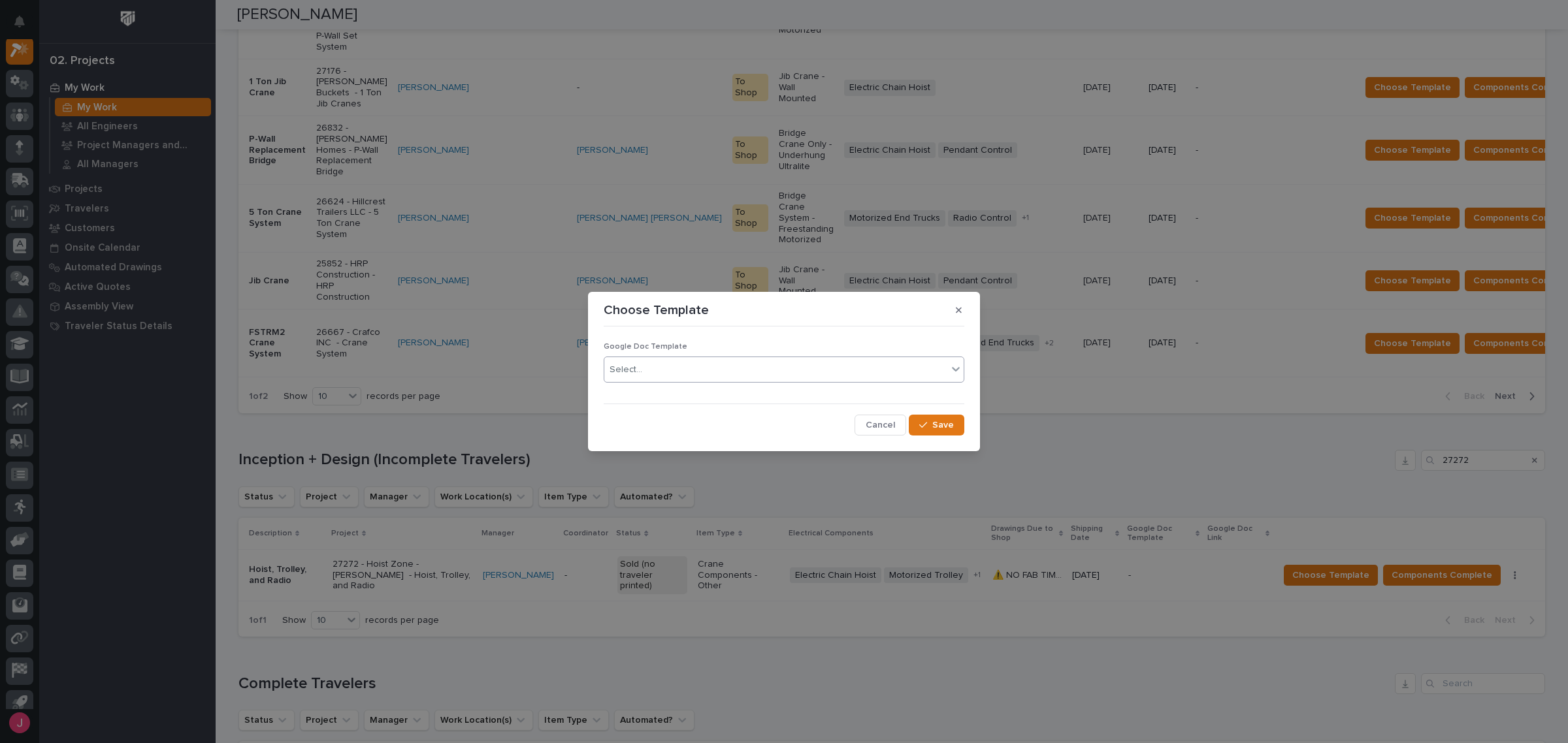
click at [820, 379] on div "Select..." at bounding box center [776, 370] width 343 height 22
click at [721, 397] on div "Blue Traveler" at bounding box center [784, 396] width 359 height 23
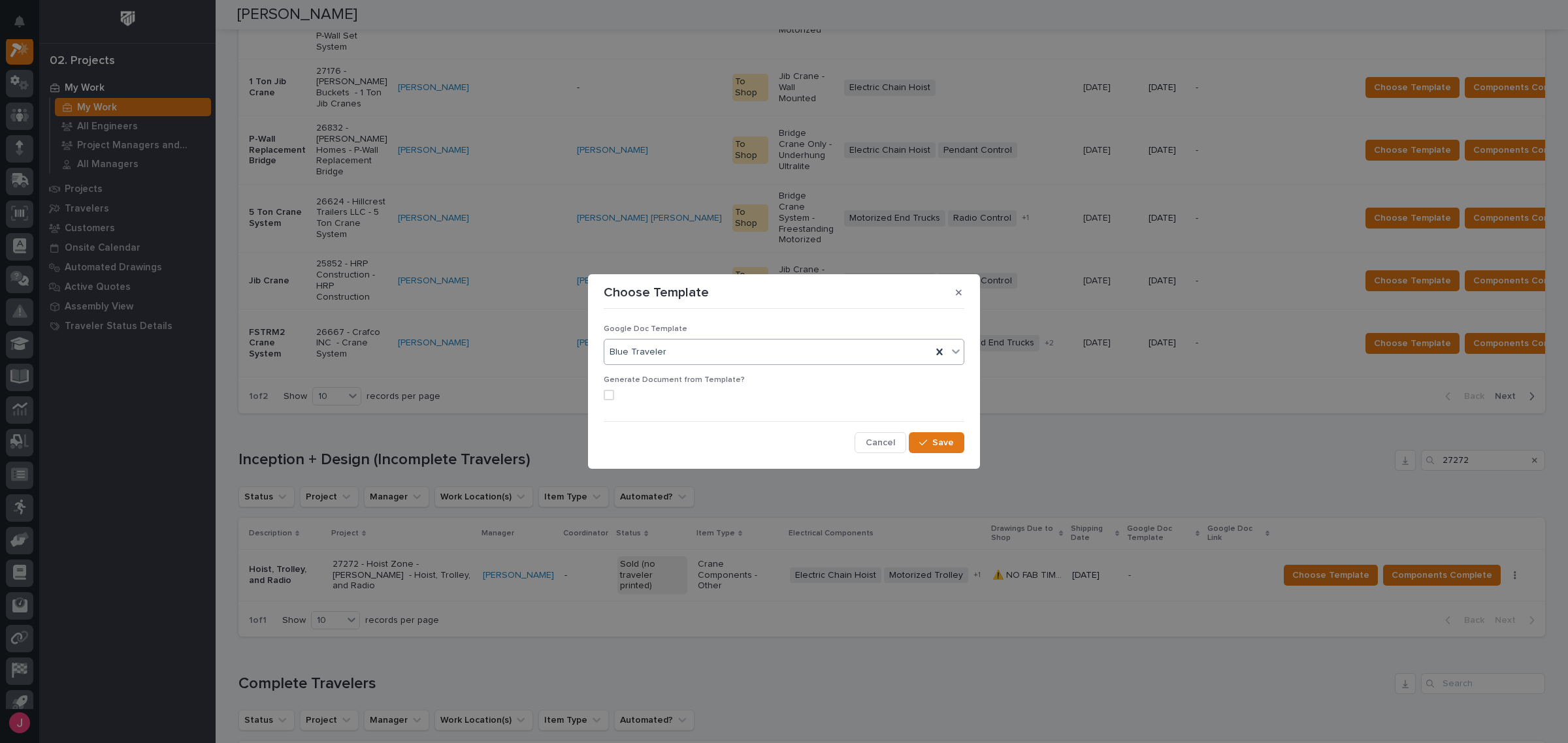
drag, startPoint x: 615, startPoint y: 400, endPoint x: 638, endPoint y: 402, distance: 23.1
click at [614, 400] on label at bounding box center [784, 395] width 360 height 10
drag, startPoint x: 941, startPoint y: 448, endPoint x: 974, endPoint y: 448, distance: 33.0
click at [947, 448] on span "Save" at bounding box center [943, 442] width 22 height 12
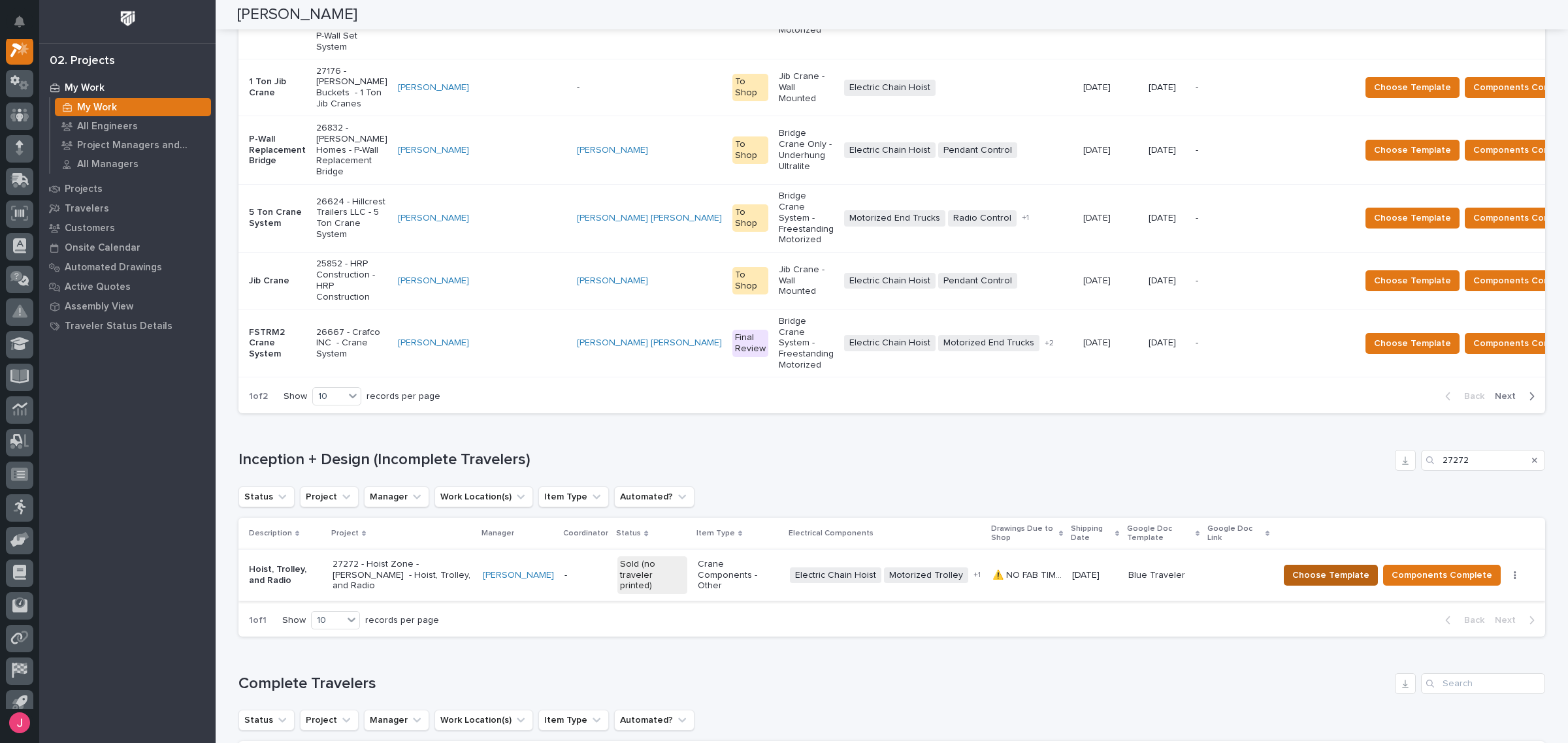
click at [1317, 568] on span "Choose Template" at bounding box center [1331, 575] width 77 height 16
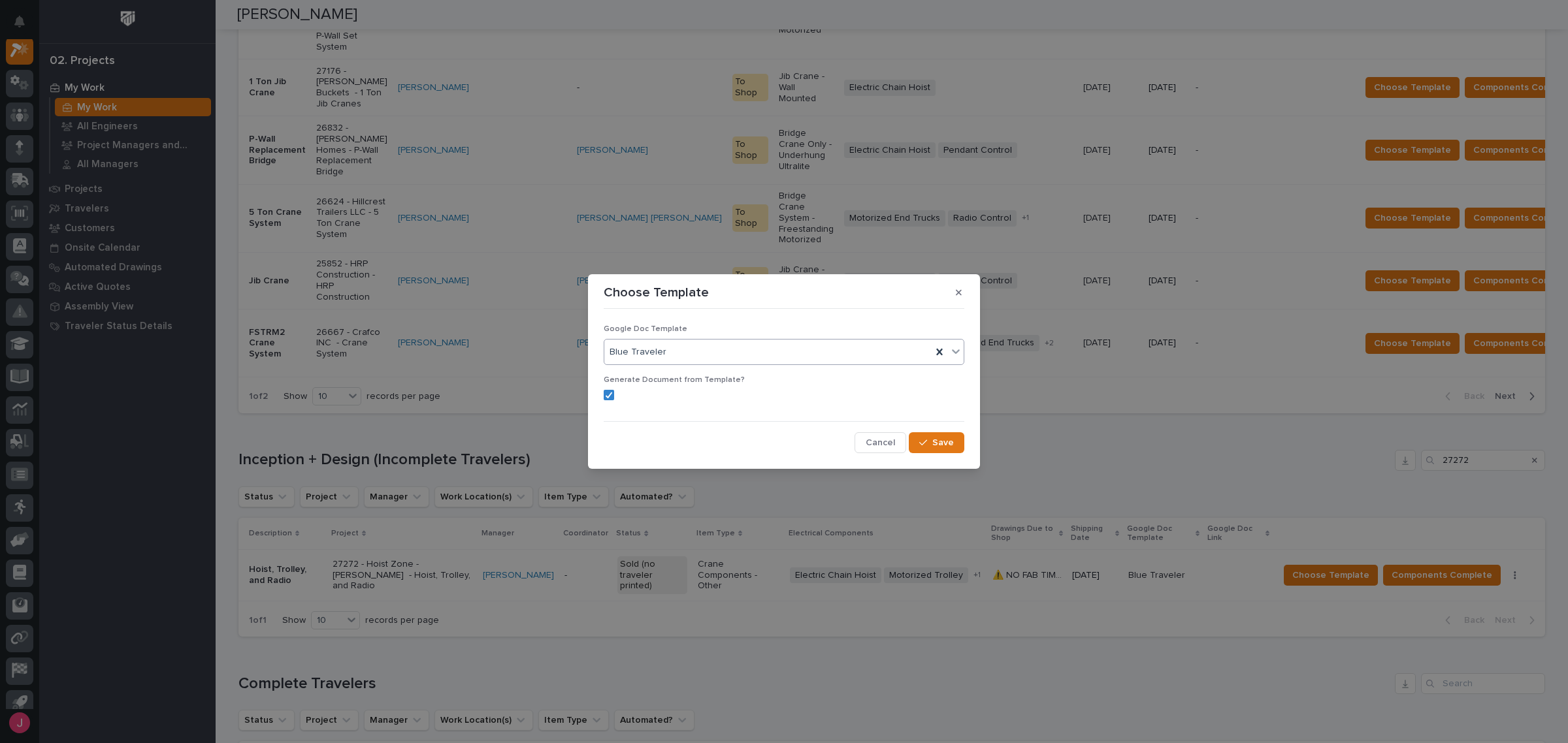
click at [831, 355] on div "Blue Traveler" at bounding box center [768, 352] width 327 height 22
click at [749, 399] on div "Crane Components Template" at bounding box center [784, 401] width 359 height 23
click at [957, 443] on button "Save" at bounding box center [936, 442] width 56 height 21
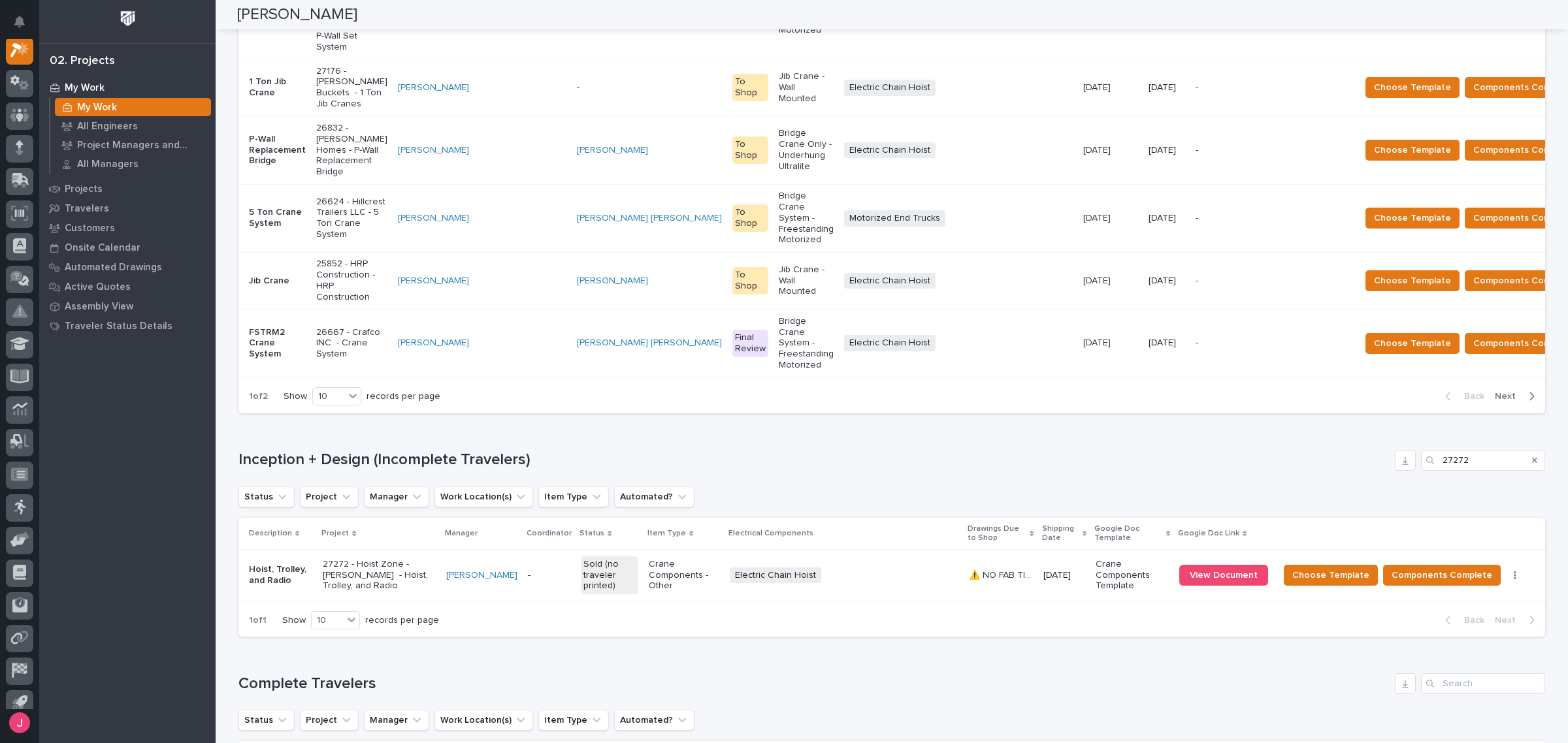
scroll to position [665, 0]
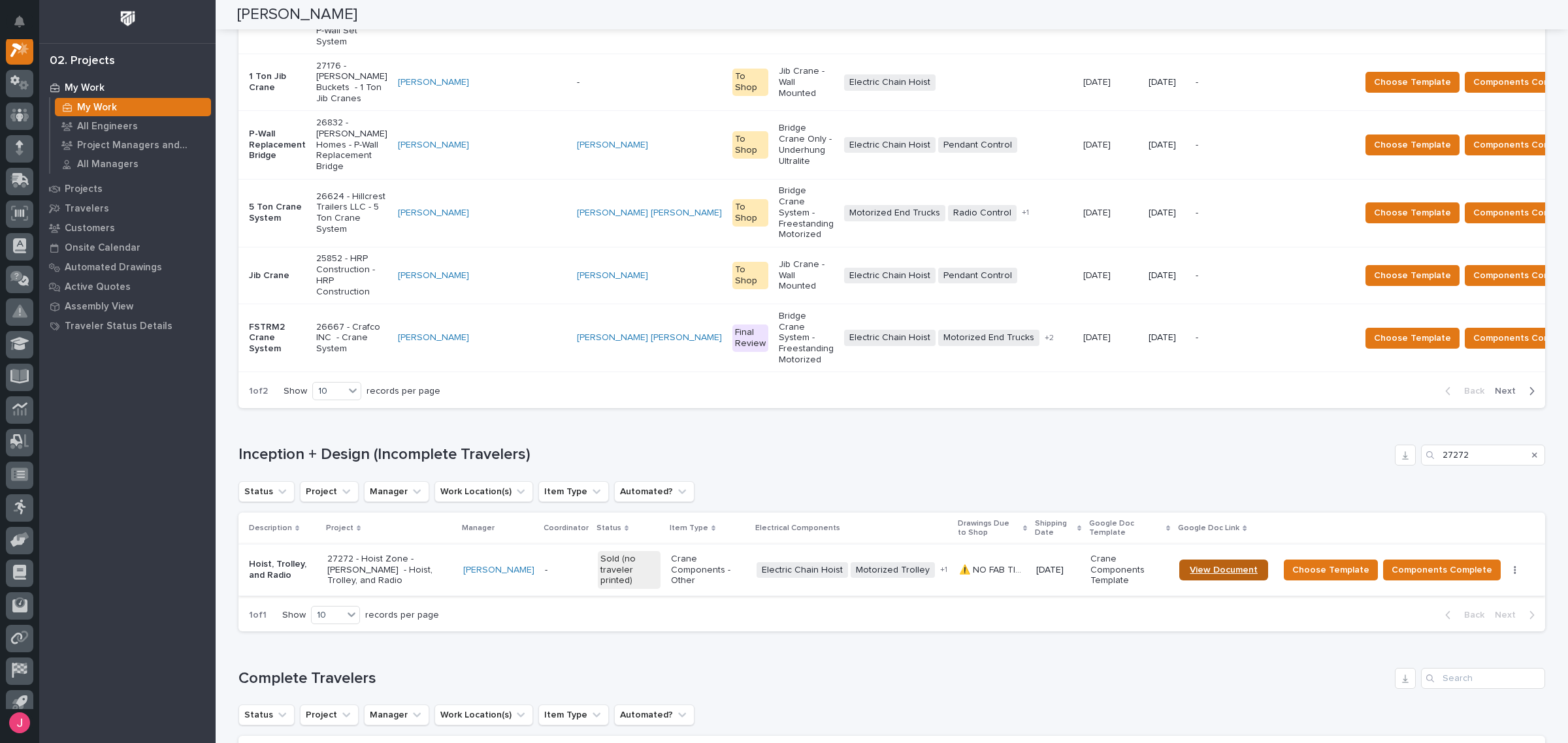
click at [1229, 566] on span "View Document" at bounding box center [1224, 570] width 68 height 9
click at [405, 554] on p "27272 - Hoist Zone - [PERSON_NAME] - Hoist, Trolley, and Radio" at bounding box center [390, 570] width 125 height 33
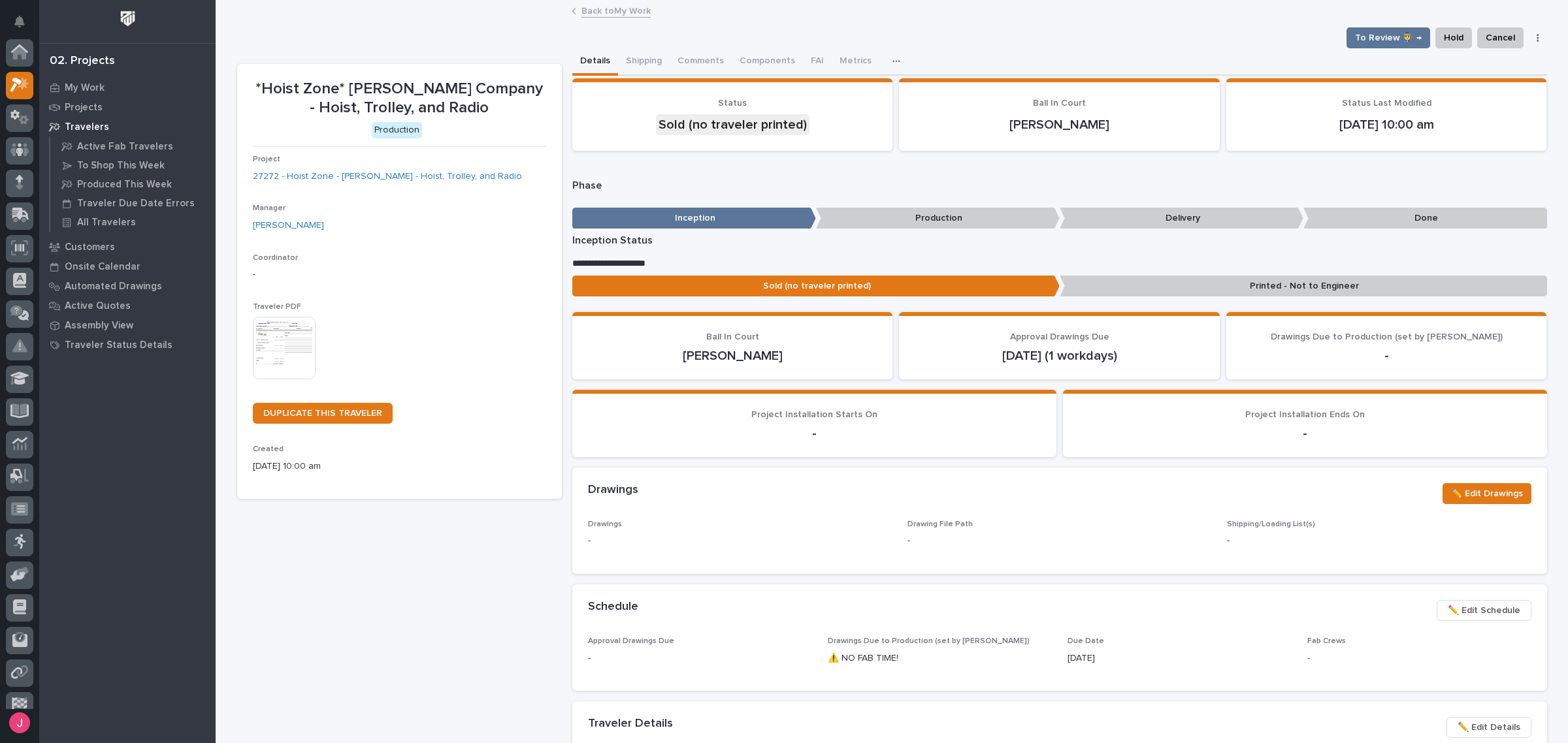
scroll to position [33, 0]
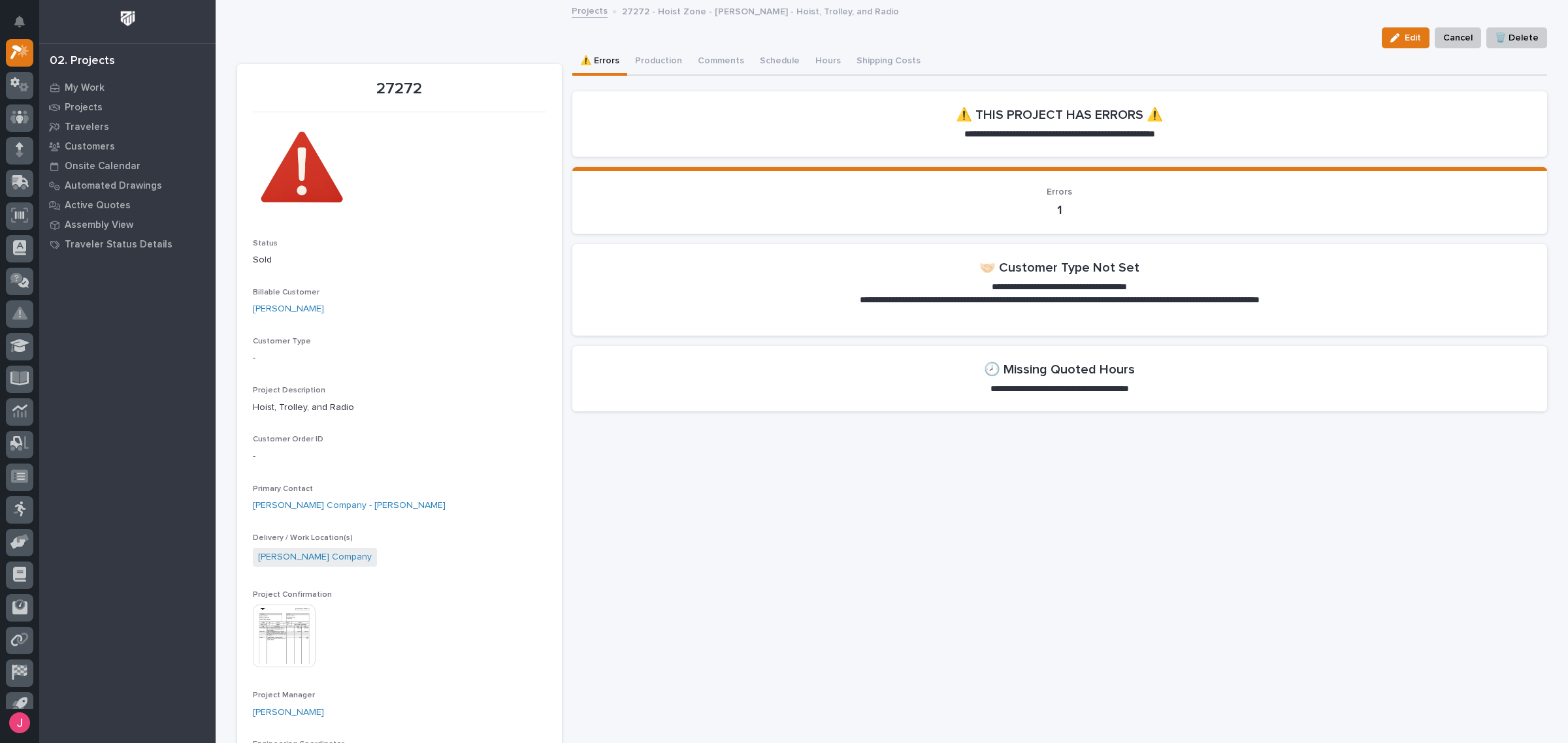
click at [276, 641] on img at bounding box center [284, 636] width 63 height 63
